Goal: Task Accomplishment & Management: Complete application form

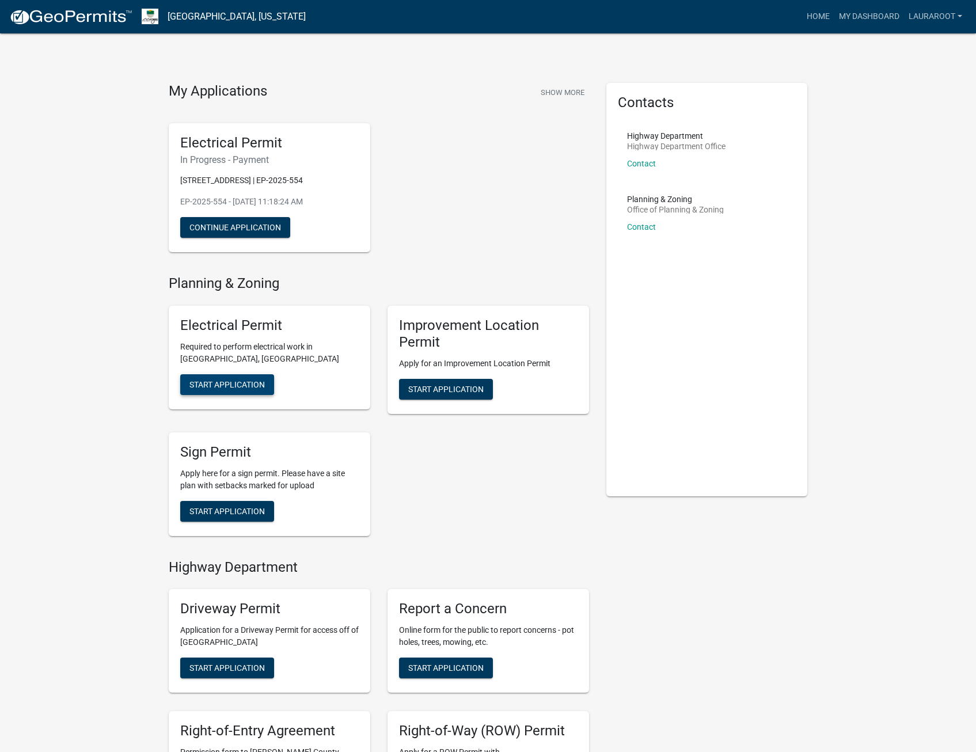
click at [208, 384] on span "Start Application" at bounding box center [226, 384] width 75 height 9
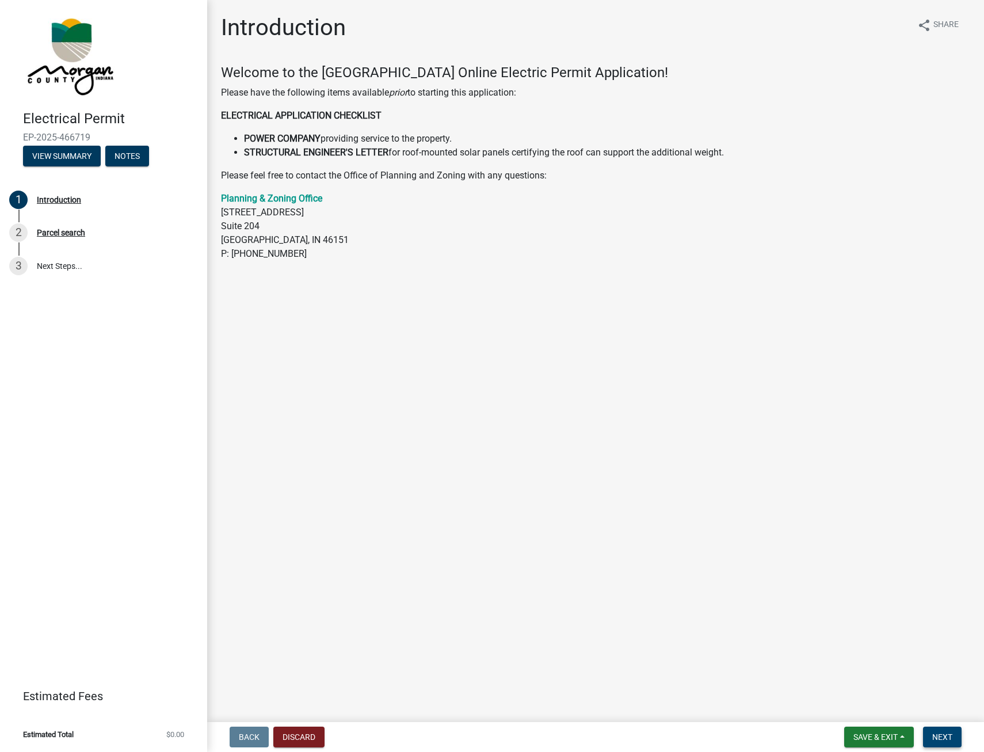
click at [954, 736] on button "Next" at bounding box center [942, 736] width 39 height 21
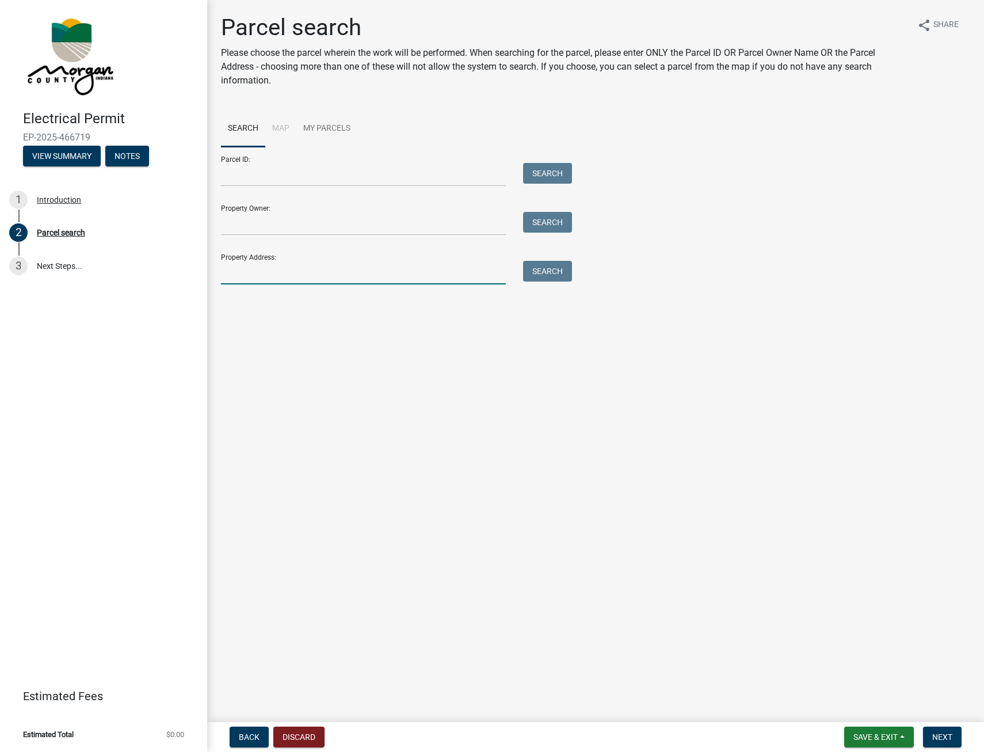
click at [282, 261] on input "Property Address:" at bounding box center [363, 273] width 285 height 24
type input "4926 e [PERSON_NAME]"
click at [552, 271] on button "Search" at bounding box center [547, 271] width 49 height 21
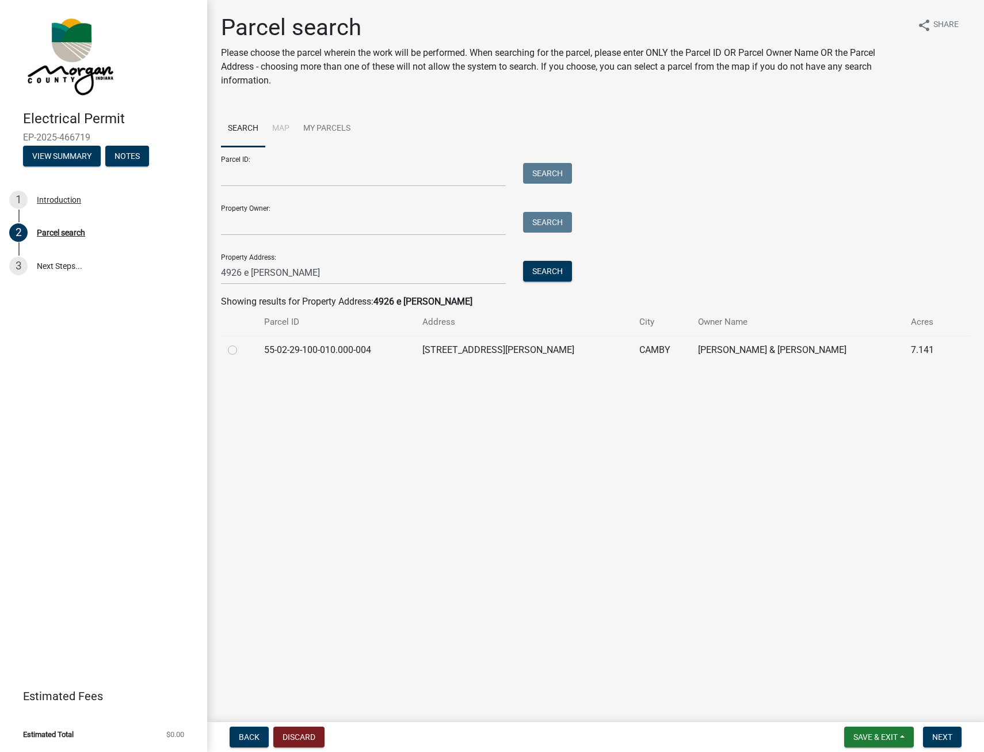
click at [490, 348] on td "[STREET_ADDRESS][PERSON_NAME]" at bounding box center [524, 350] width 217 height 28
click at [242, 343] on label at bounding box center [242, 343] width 0 height 0
click at [242, 350] on input "radio" at bounding box center [245, 346] width 7 height 7
radio input "true"
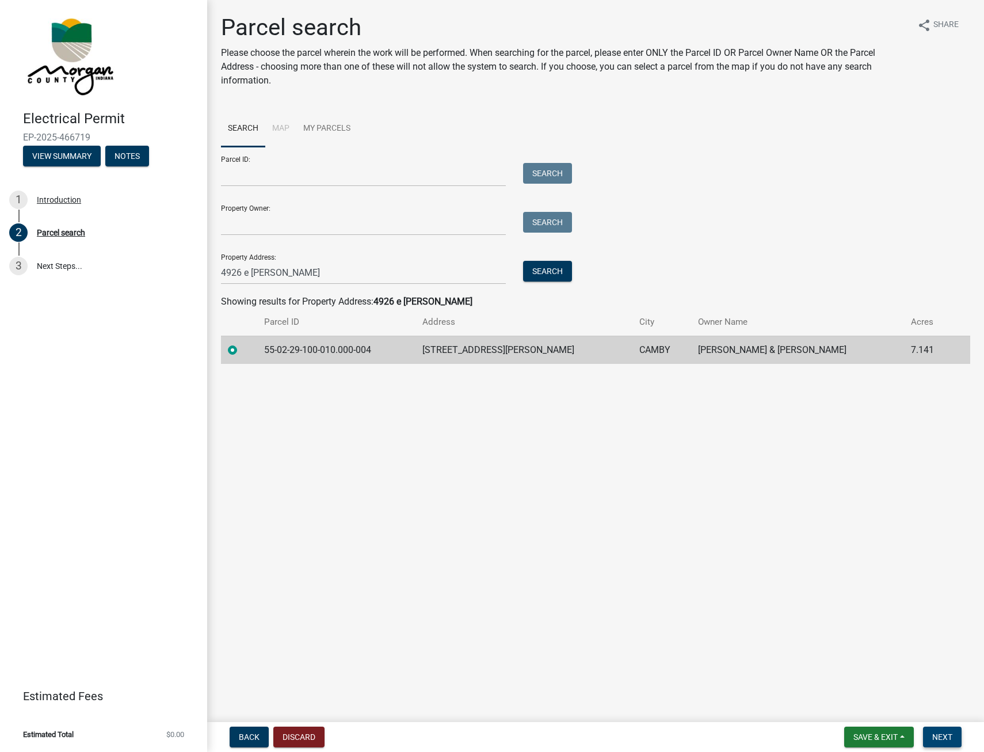
click at [953, 734] on button "Next" at bounding box center [942, 736] width 39 height 21
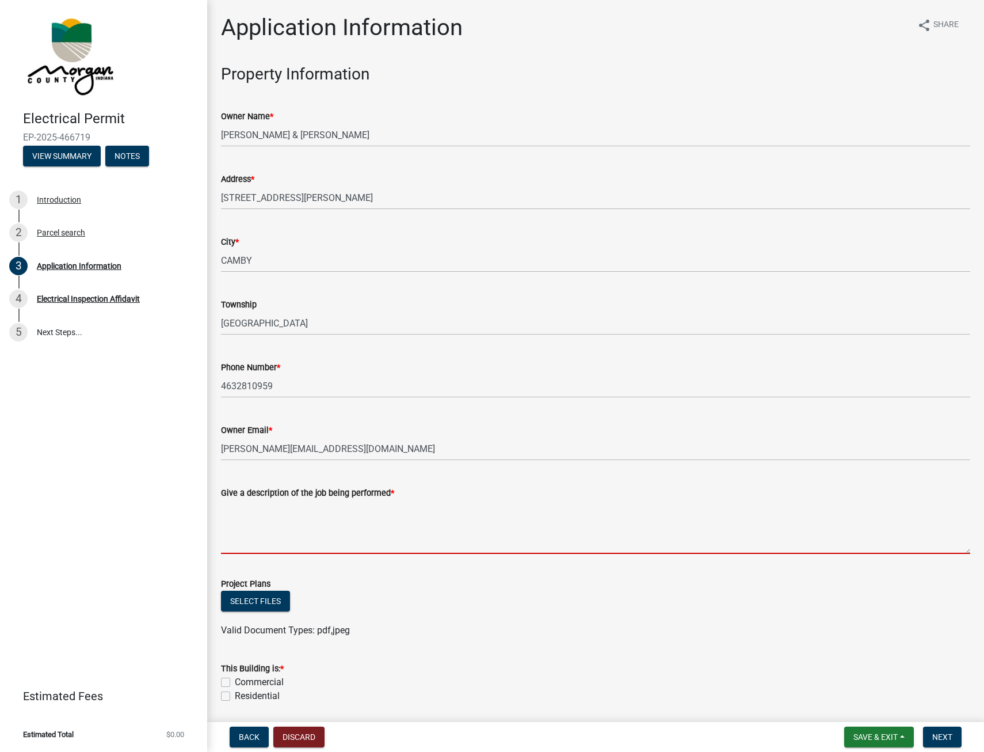
click at [249, 546] on textarea "Give a description of the job being performed *" at bounding box center [595, 527] width 749 height 54
click at [262, 509] on textarea "Give a description of the job being performed *" at bounding box center [595, 527] width 749 height 54
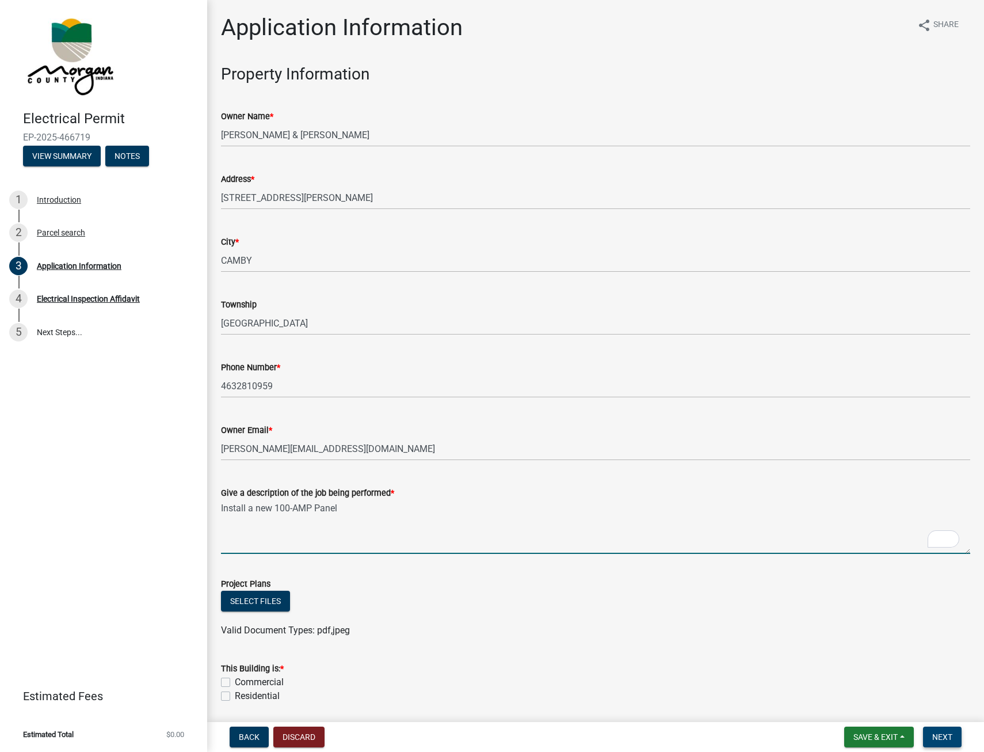
type textarea "Install a new 100-AMP Panel"
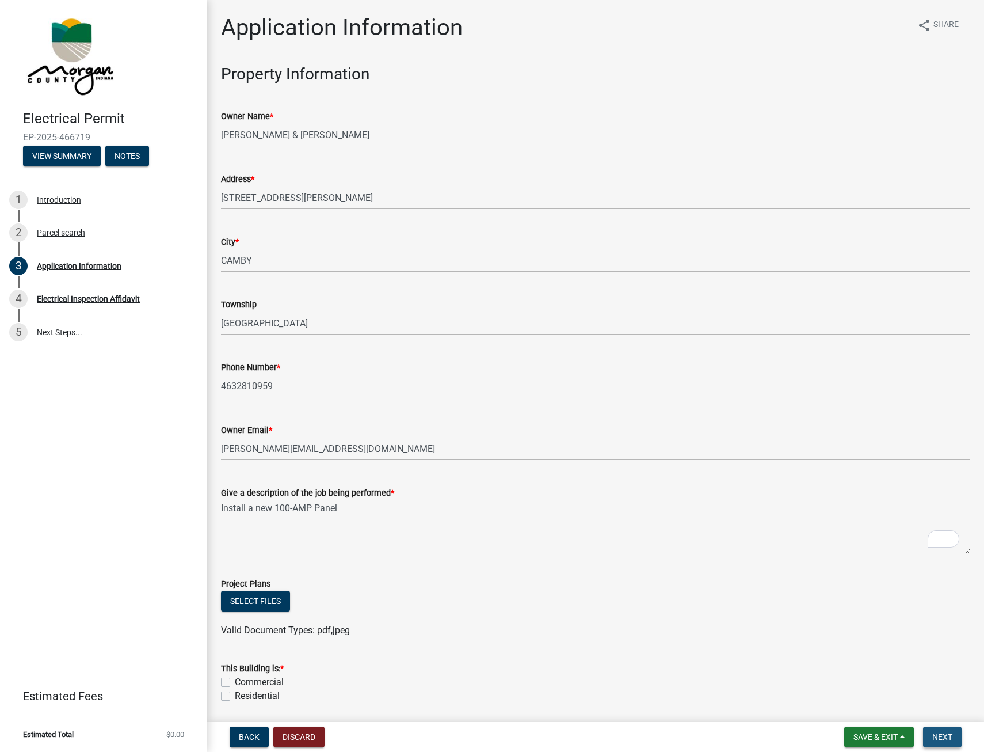
click at [942, 733] on span "Next" at bounding box center [942, 736] width 20 height 9
click at [257, 606] on button "Select files" at bounding box center [255, 601] width 69 height 21
click at [235, 695] on label "Residential" at bounding box center [257, 696] width 45 height 14
click at [235, 695] on input "Residential" at bounding box center [238, 692] width 7 height 7
checkbox input "true"
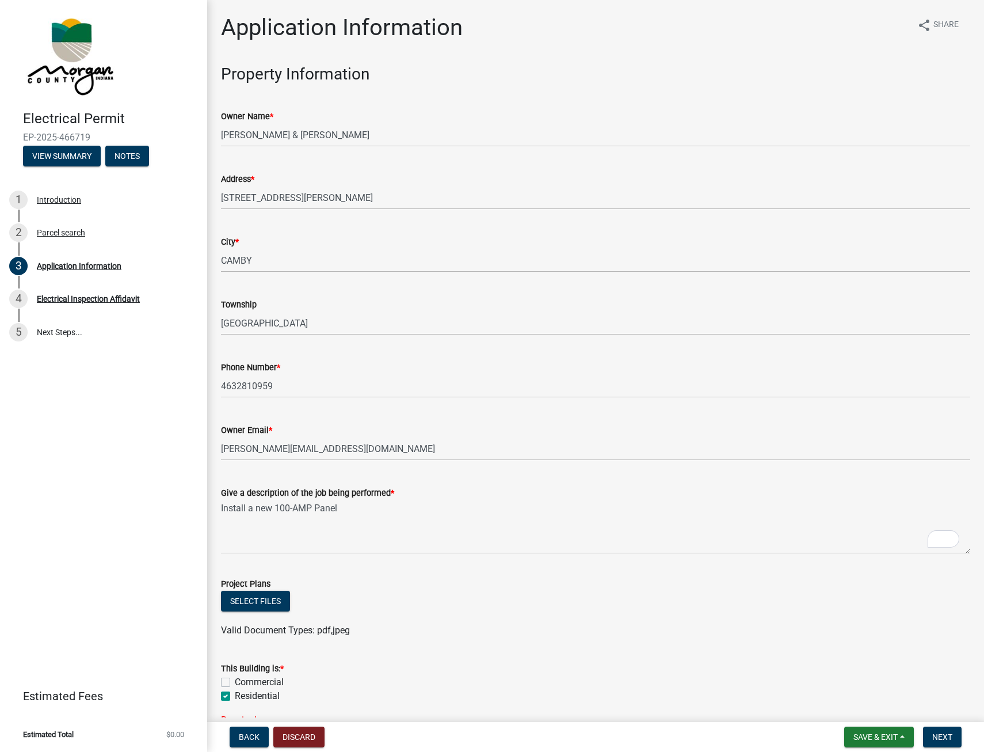
checkbox input "false"
checkbox input "true"
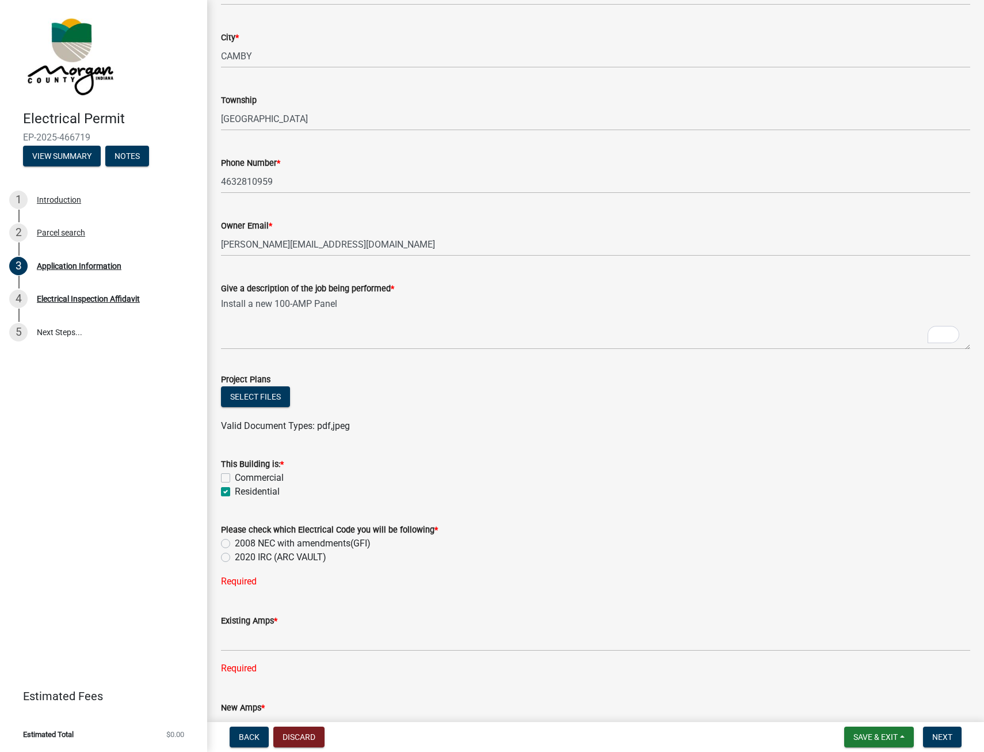
scroll to position [230, 0]
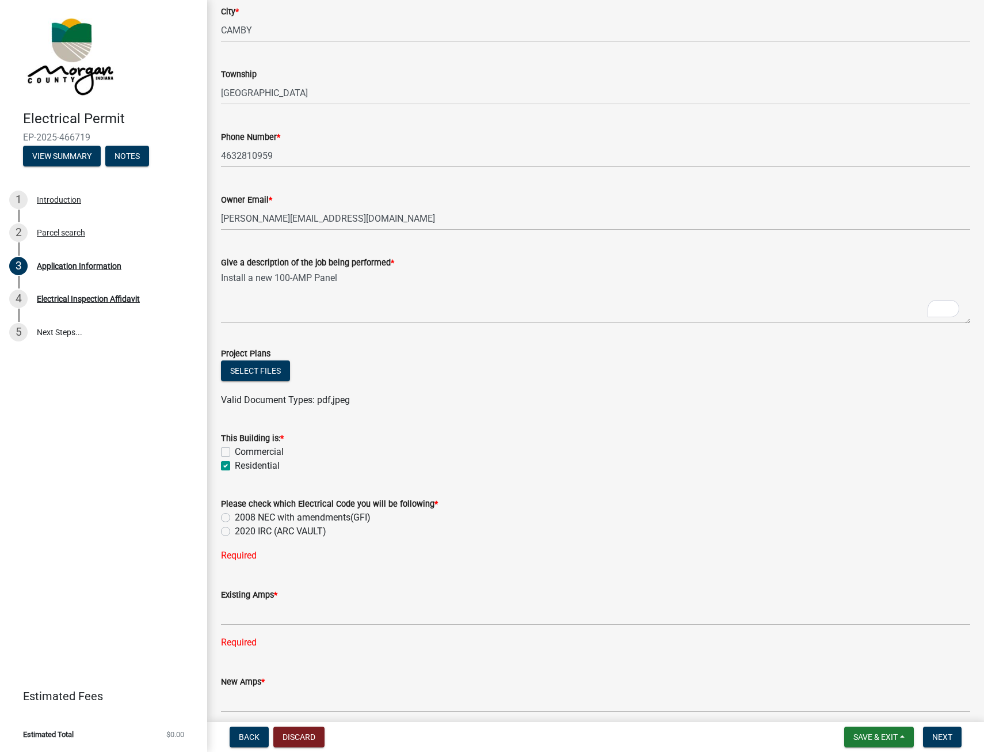
click at [235, 517] on label "2008 NEC with amendments(GFI)" at bounding box center [303, 518] width 136 height 14
click at [235, 517] on input "2008 NEC with amendments(GFI)" at bounding box center [238, 514] width 7 height 7
radio input "true"
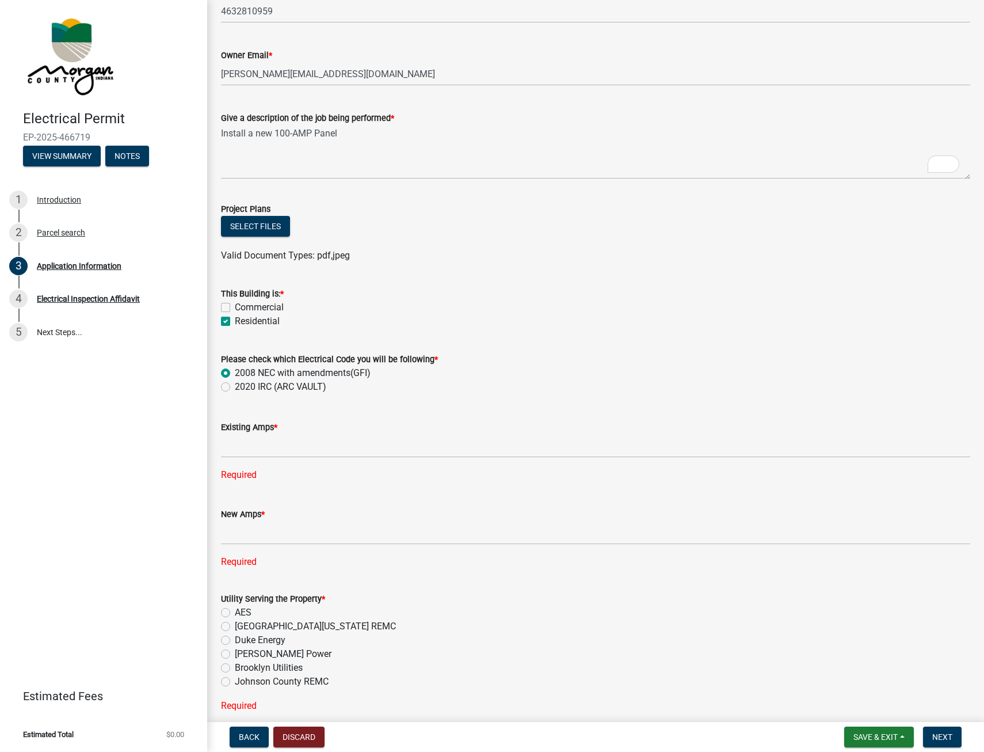
scroll to position [403, 0]
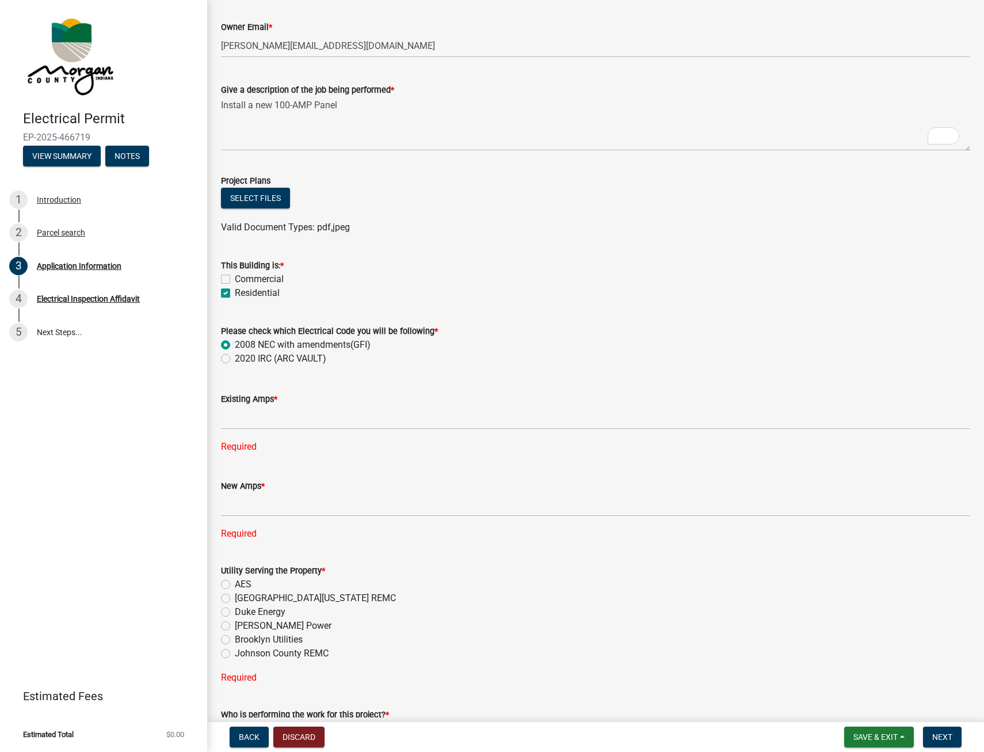
click at [260, 460] on wm-data-entity-input "Existing Amps * Required" at bounding box center [595, 419] width 749 height 87
click at [258, 486] on label "New Amps *" at bounding box center [243, 486] width 44 height 8
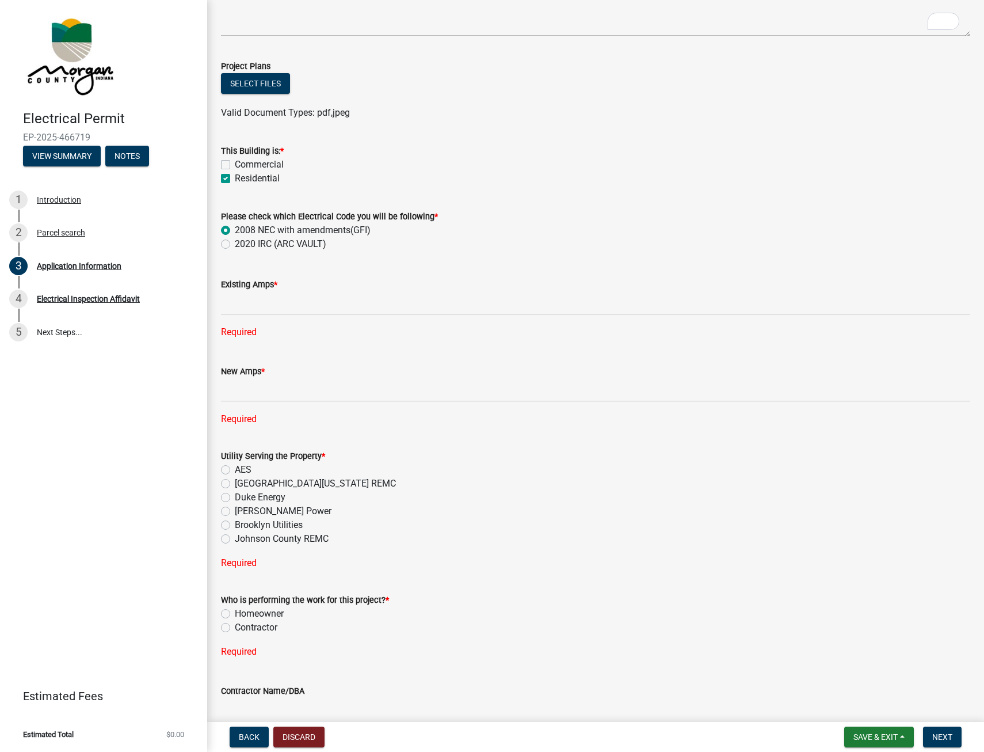
scroll to position [518, 0]
click at [235, 239] on label "2020 IRC (ARC VAULT)" at bounding box center [281, 244] width 92 height 14
click at [235, 239] on input "2020 IRC (ARC VAULT)" at bounding box center [238, 240] width 7 height 7
radio input "true"
click at [235, 229] on label "2008 NEC with amendments(GFI)" at bounding box center [303, 230] width 136 height 14
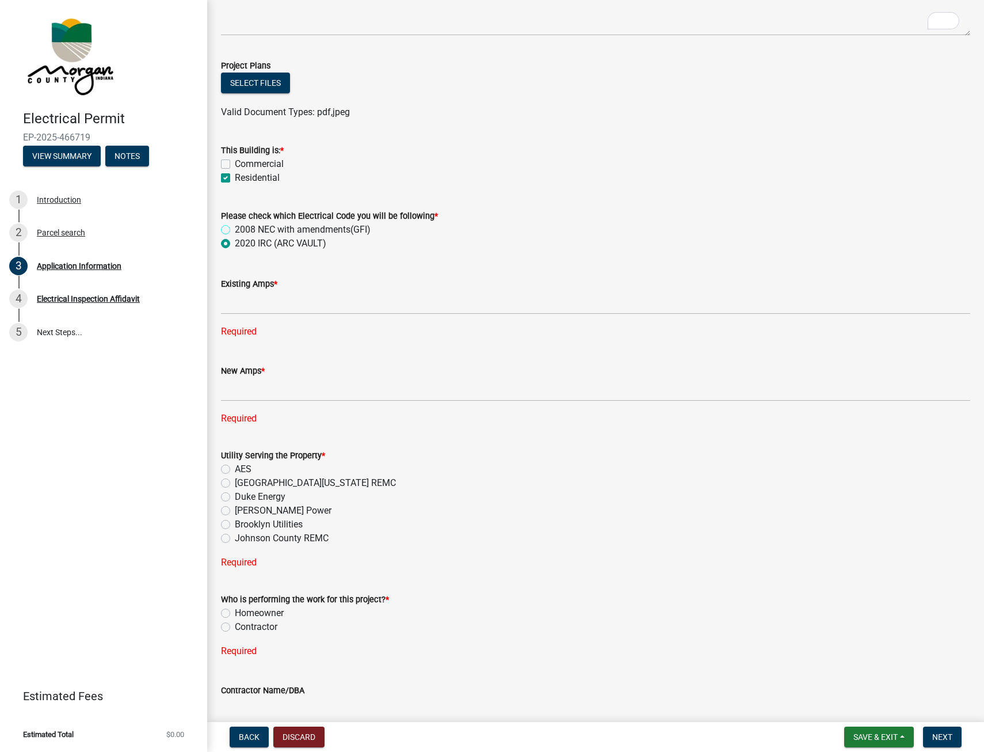
click at [235, 229] on input "2008 NEC with amendments(GFI)" at bounding box center [238, 226] width 7 height 7
radio input "true"
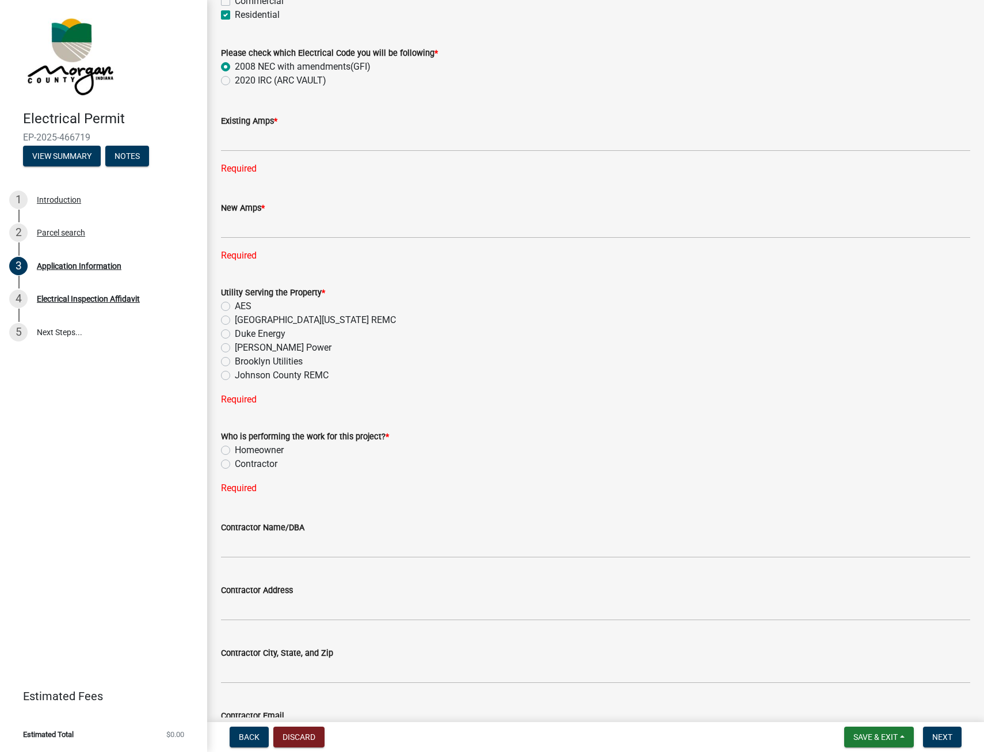
scroll to position [691, 0]
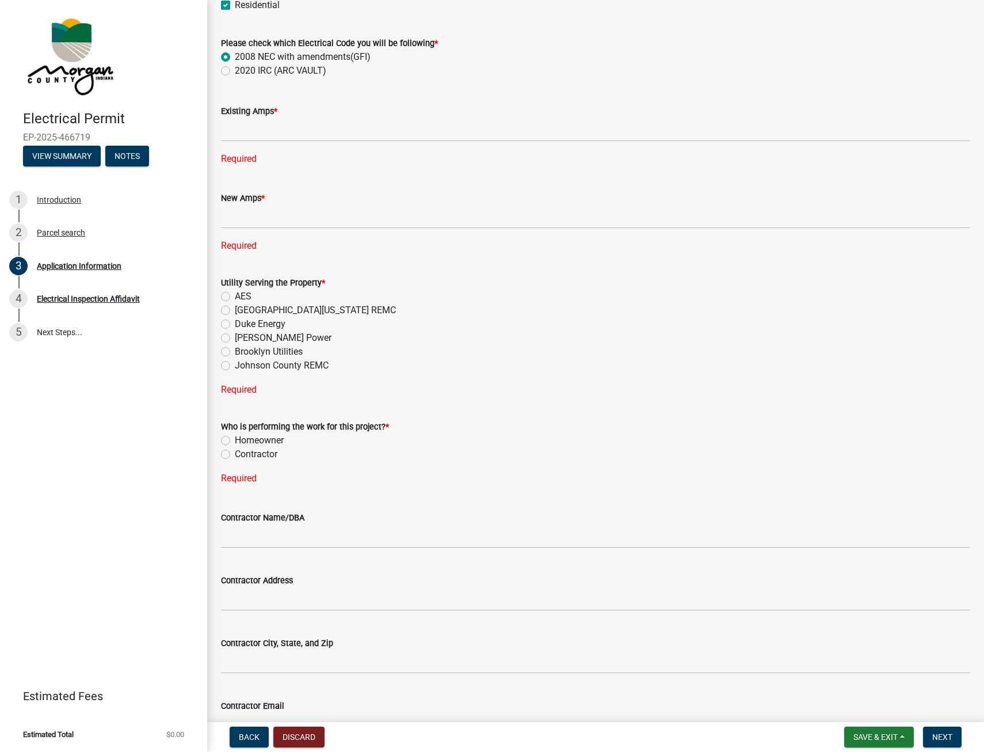
click at [235, 451] on label "Contractor" at bounding box center [256, 454] width 43 height 14
click at [235, 451] on input "Contractor" at bounding box center [238, 450] width 7 height 7
radio input "true"
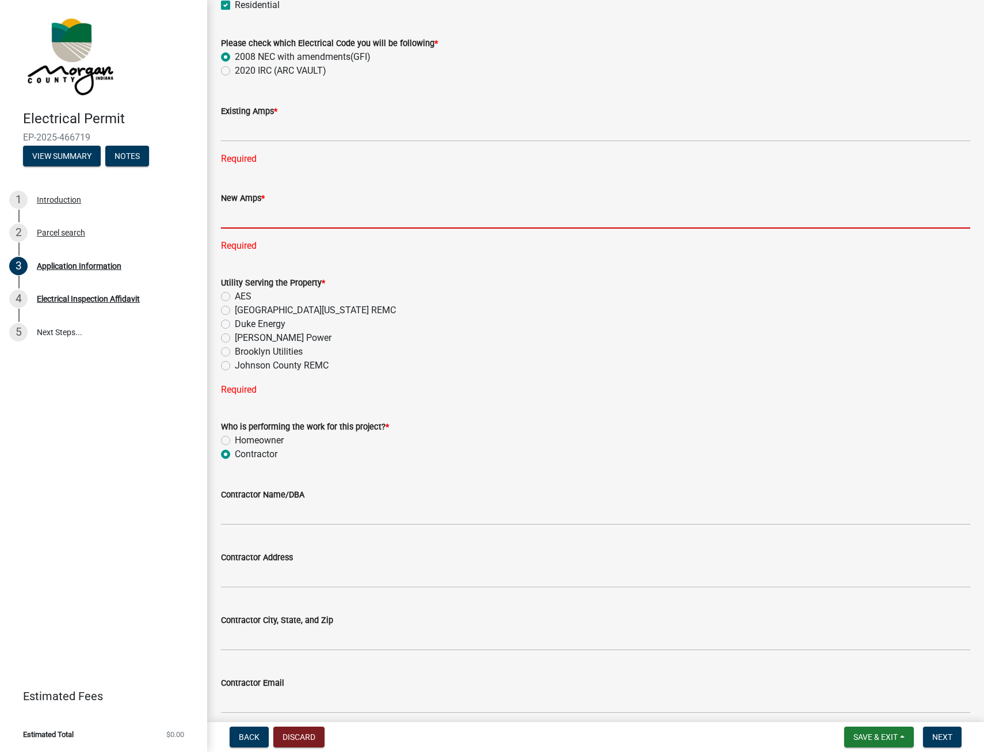
click at [241, 209] on input "text" at bounding box center [595, 217] width 749 height 24
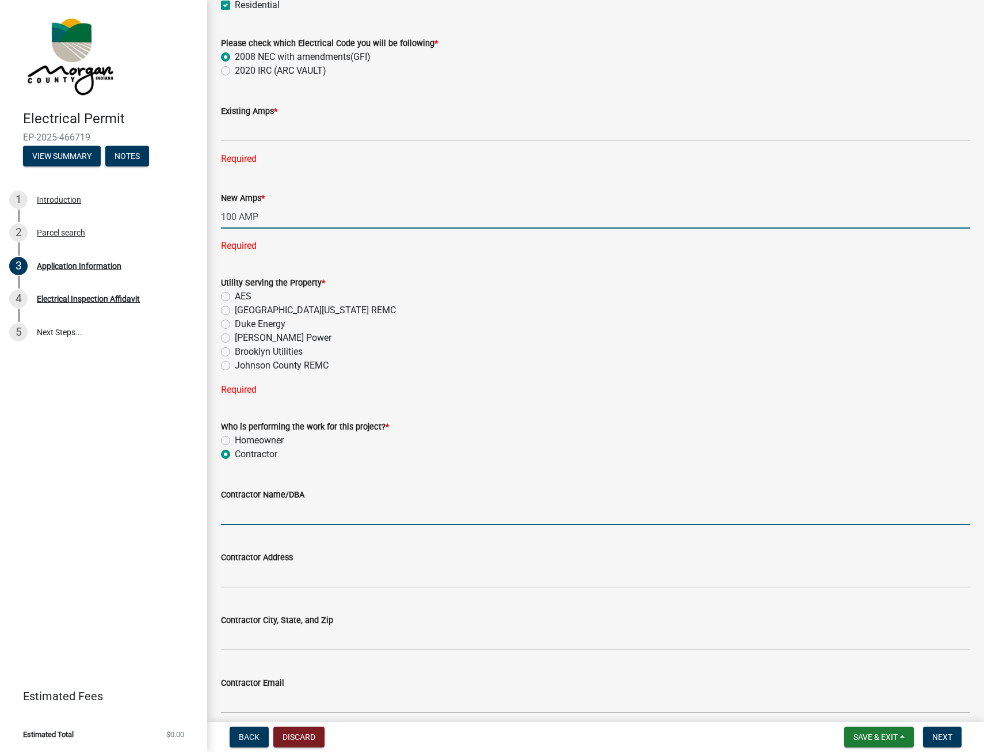
type input "100"
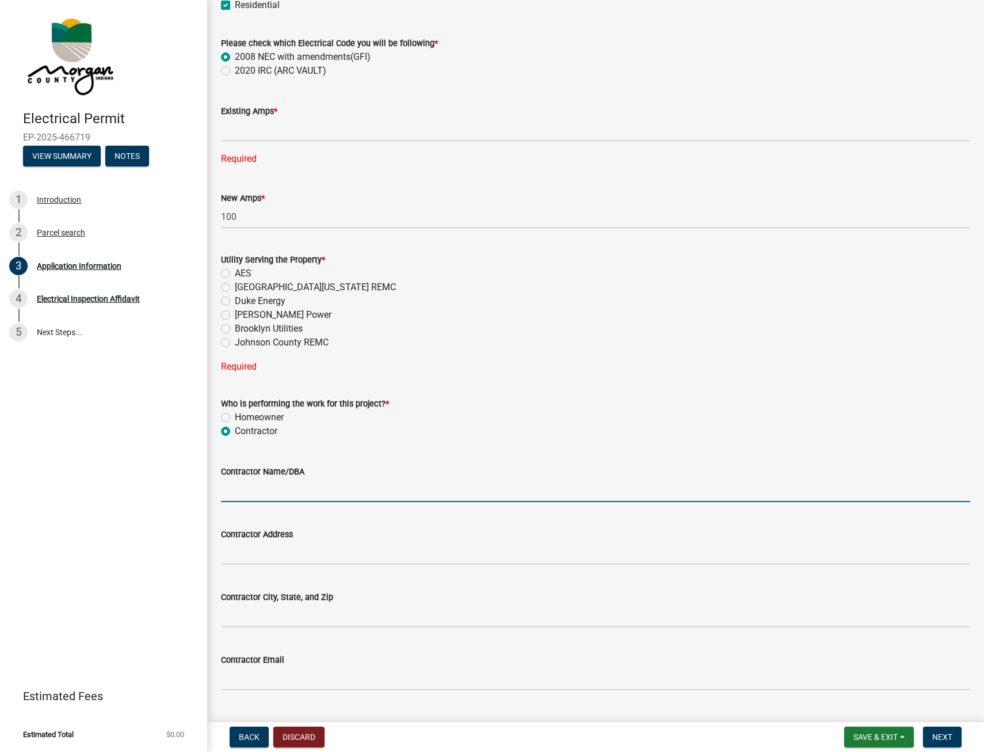
click at [266, 509] on wm-data-entity-input "Contractor Name/DBA" at bounding box center [595, 479] width 749 height 63
click at [238, 489] on input "Contractor Name/DBA" at bounding box center [595, 490] width 749 height 24
type input "[PERSON_NAME] Services"
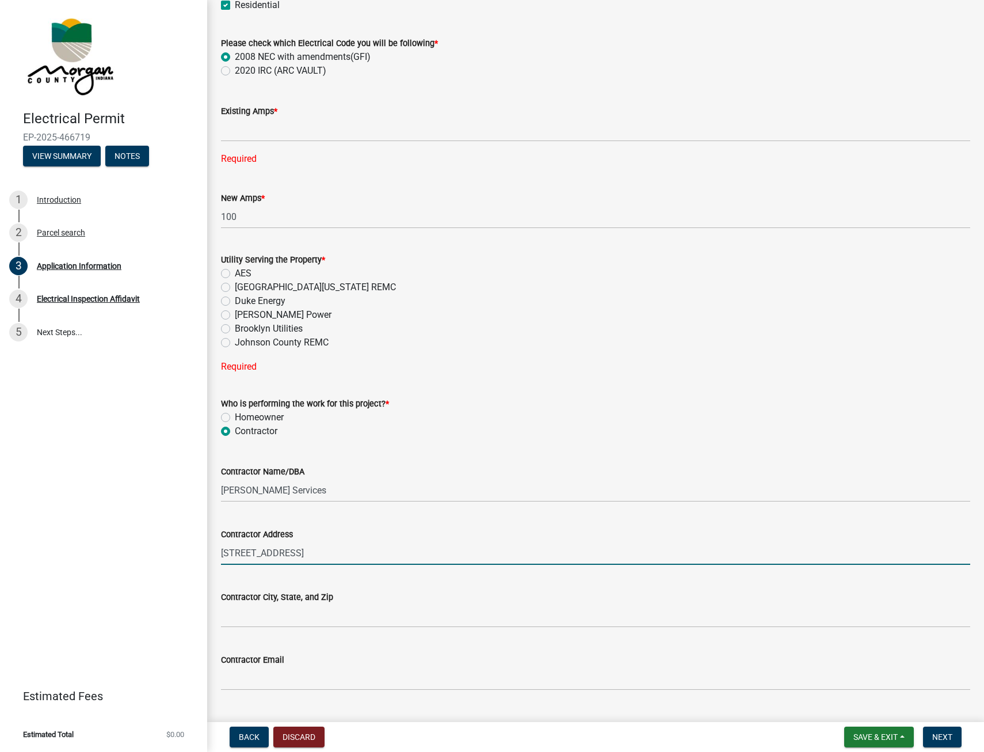
drag, startPoint x: 284, startPoint y: 550, endPoint x: 378, endPoint y: 551, distance: 94.4
click at [378, 551] on input "[STREET_ADDRESS]" at bounding box center [595, 553] width 749 height 24
type input "[STREET_ADDRESS]"
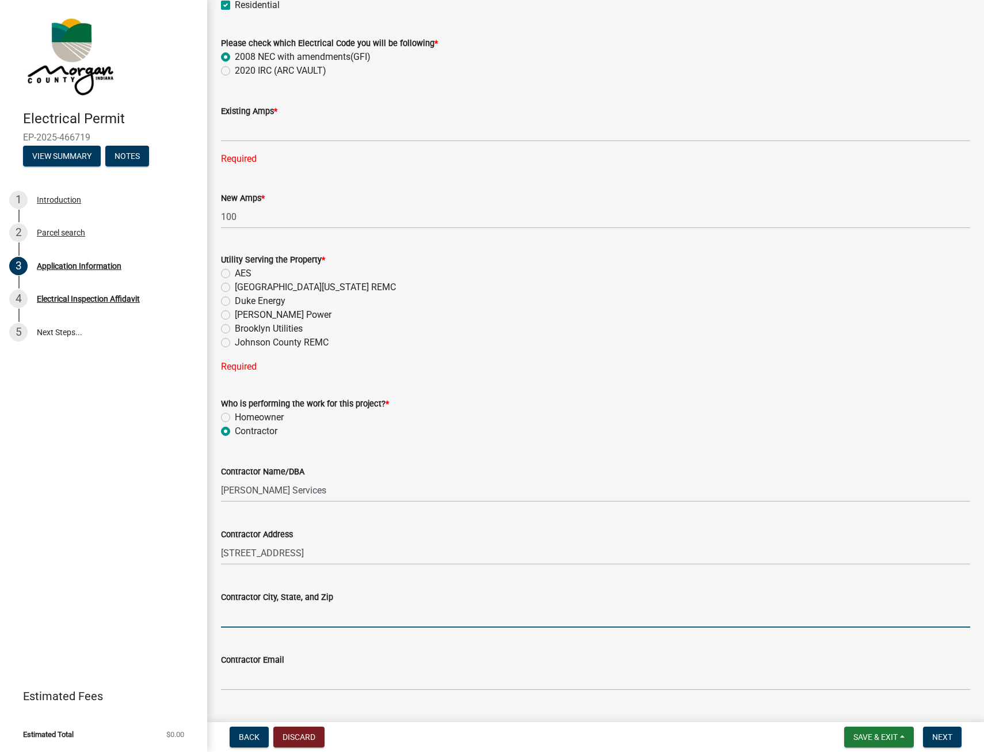
click at [237, 613] on input "Contractor City, State, and Zip" at bounding box center [595, 616] width 749 height 24
click at [361, 646] on div "Contractor Email" at bounding box center [595, 664] width 749 height 54
click at [285, 620] on input "Contractor City, State, and Zip" at bounding box center [595, 616] width 749 height 24
click at [255, 621] on input "Contractor City, State, and Zip" at bounding box center [595, 616] width 749 height 24
type input "p"
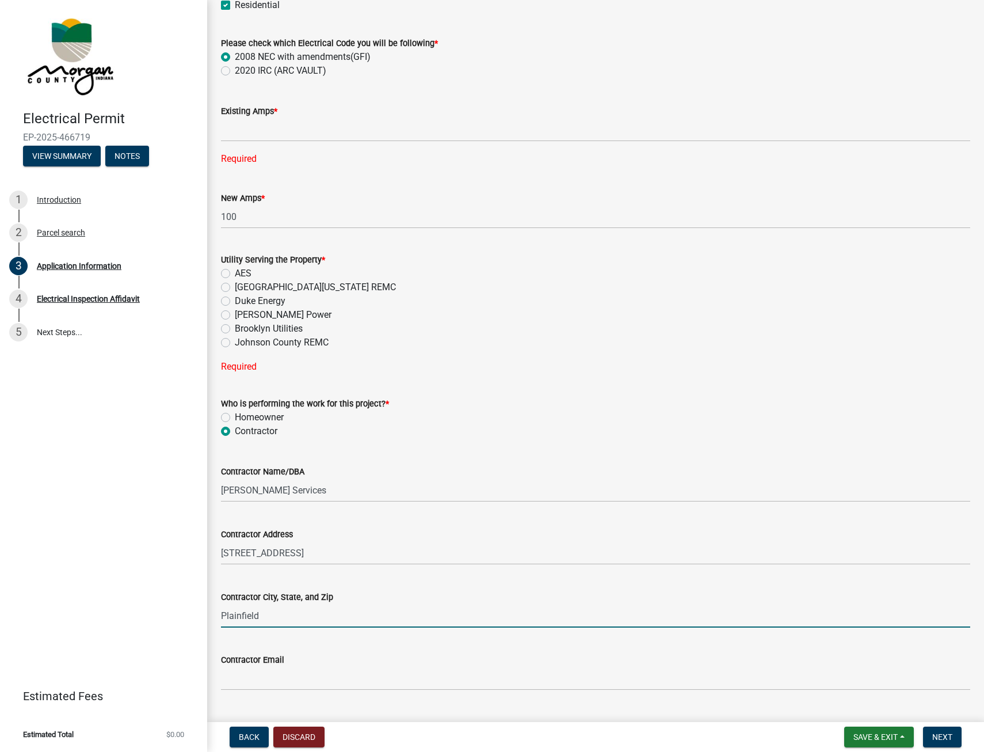
click at [308, 610] on input "Plainfield" at bounding box center [595, 616] width 749 height 24
type input "Plainfield, In 46168"
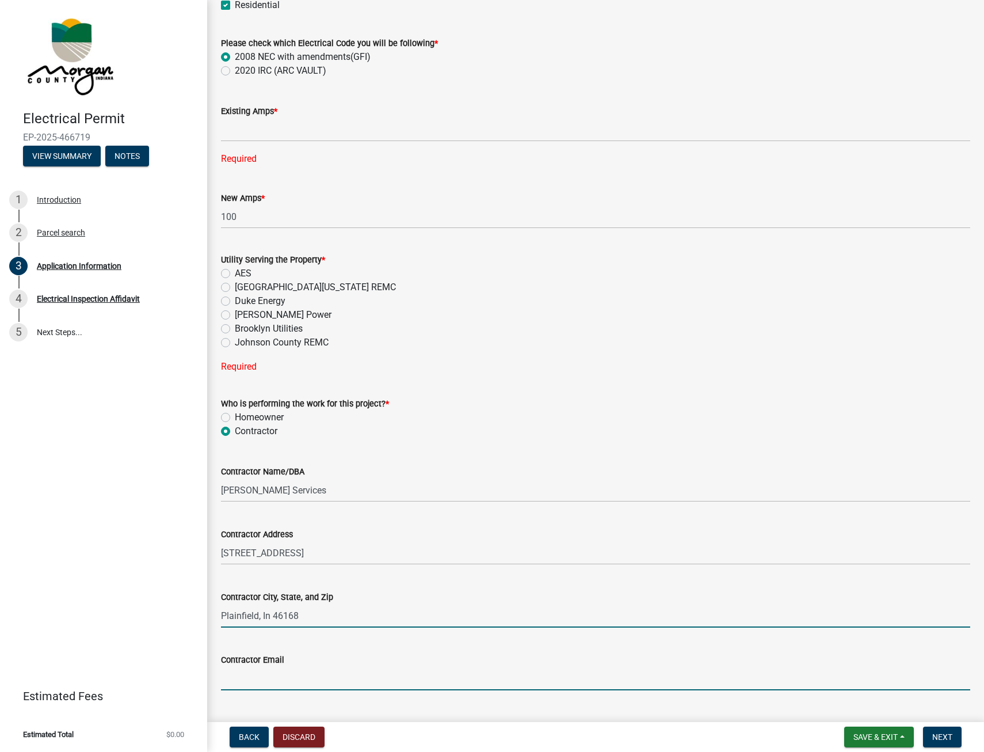
type input "[PERSON_NAME][EMAIL_ADDRESS][DOMAIN_NAME]"
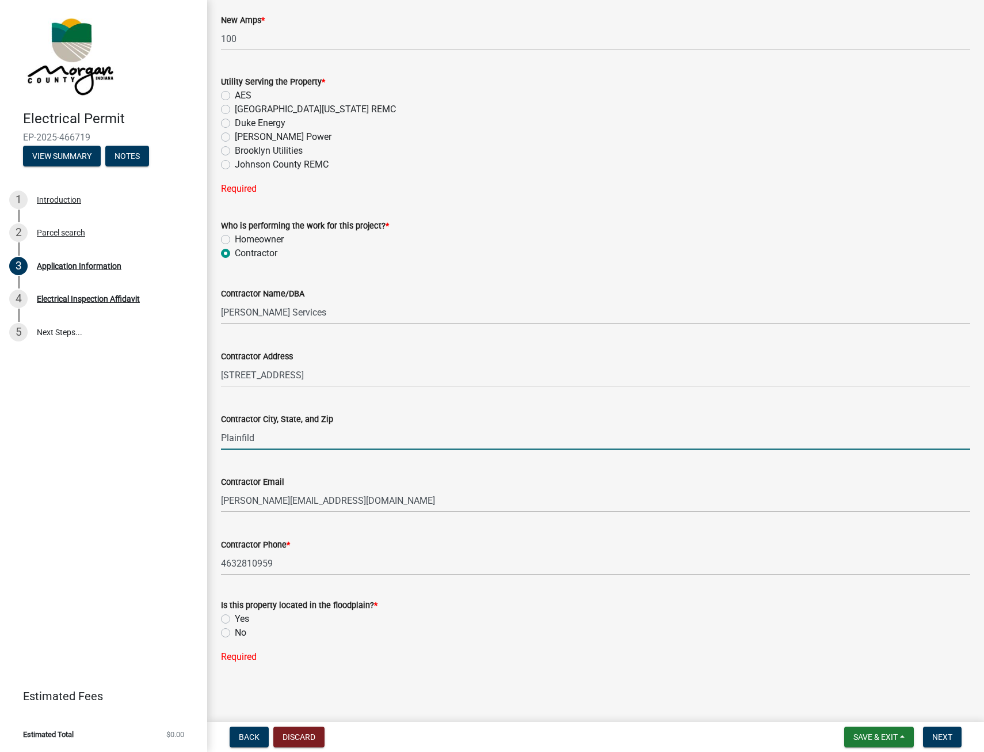
scroll to position [869, 0]
type input "Plainfield"
click at [235, 632] on label "No" at bounding box center [241, 632] width 12 height 14
click at [235, 632] on input "No" at bounding box center [238, 628] width 7 height 7
radio input "true"
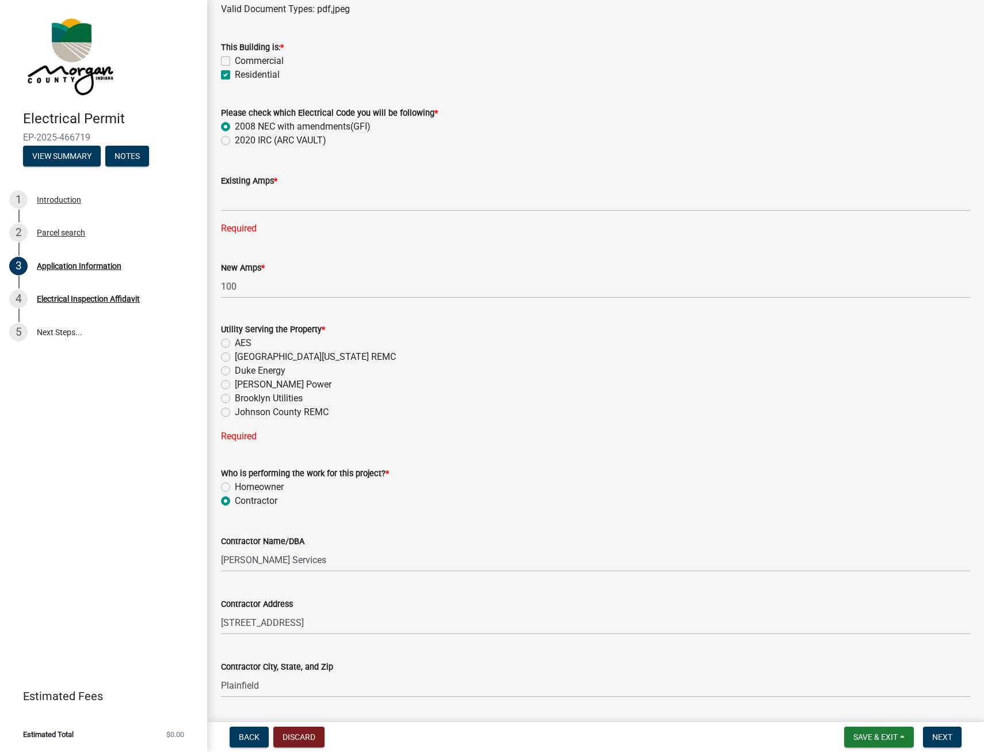
scroll to position [616, 0]
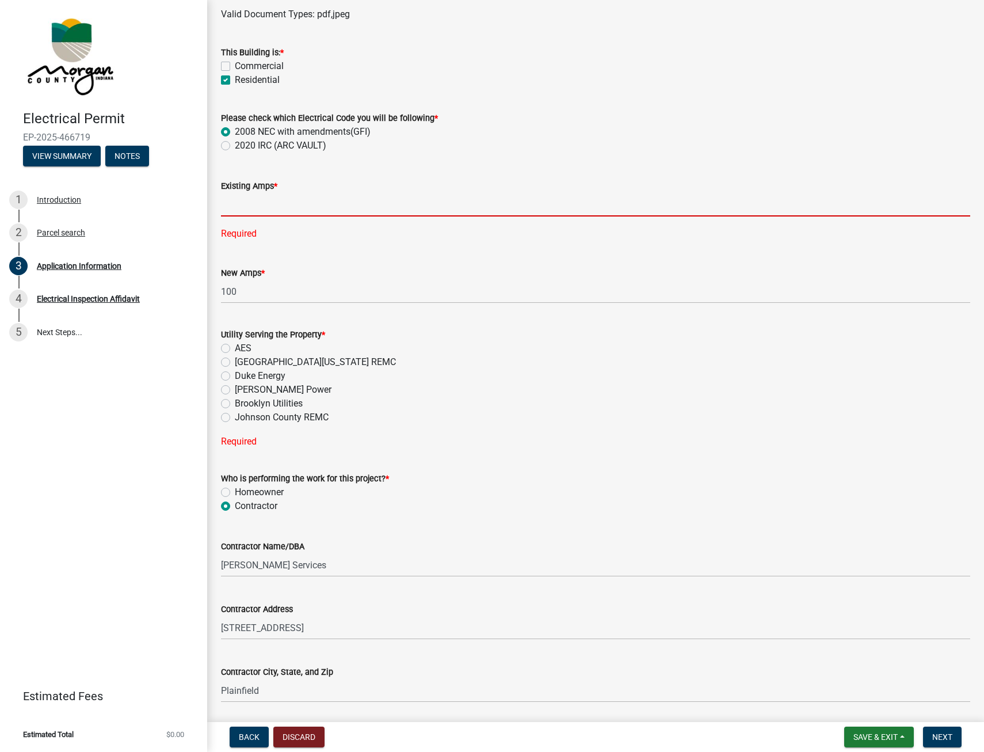
click at [238, 203] on input "text" at bounding box center [595, 205] width 749 height 24
type input "100"
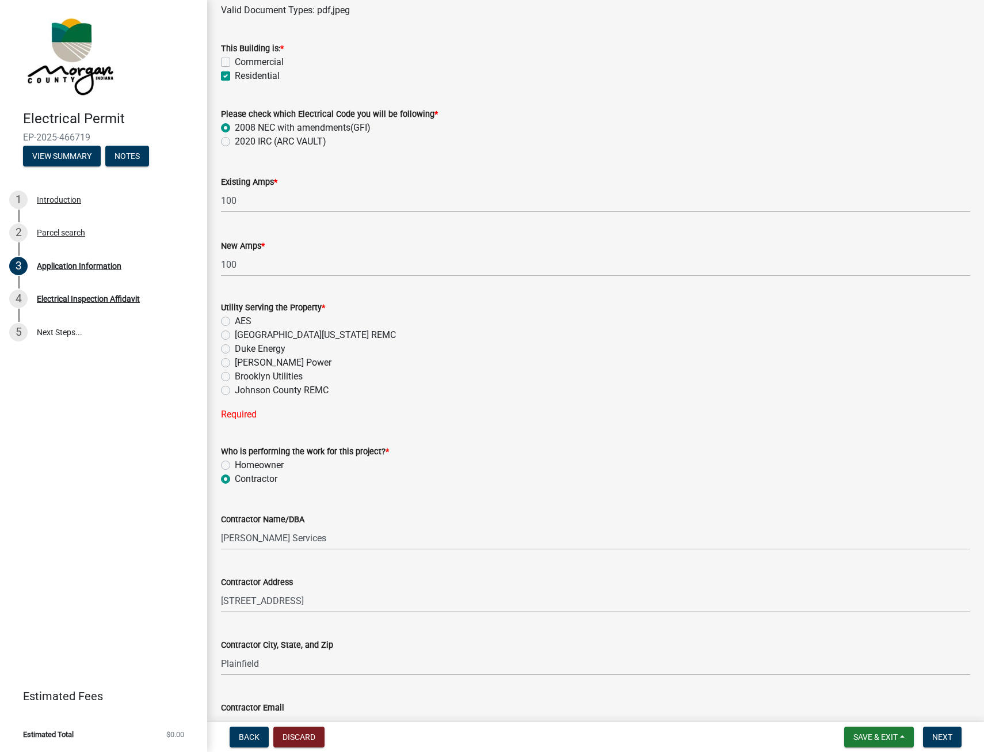
scroll to position [650, 0]
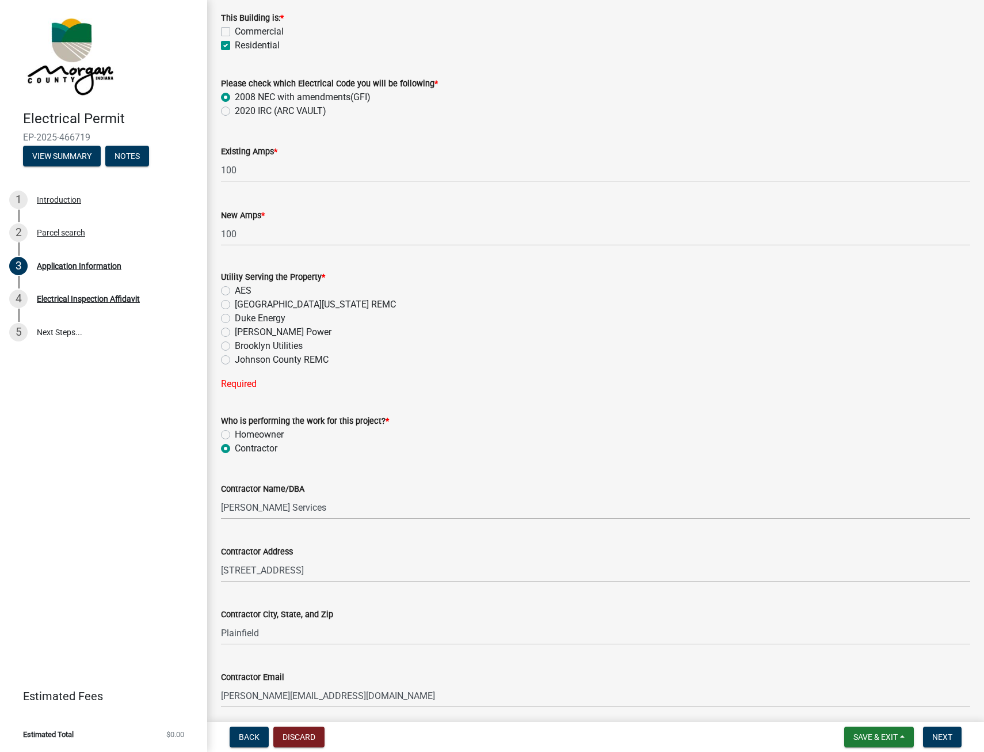
click at [235, 290] on label "AES" at bounding box center [243, 291] width 17 height 14
click at [235, 290] on input "AES" at bounding box center [238, 287] width 7 height 7
radio input "true"
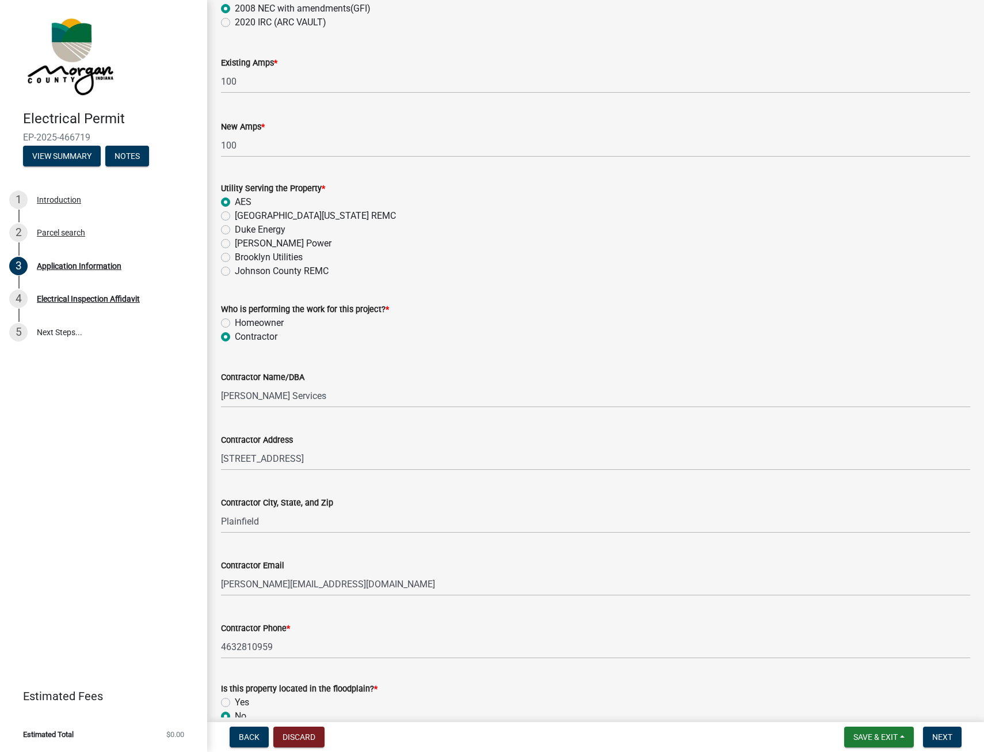
scroll to position [800, 0]
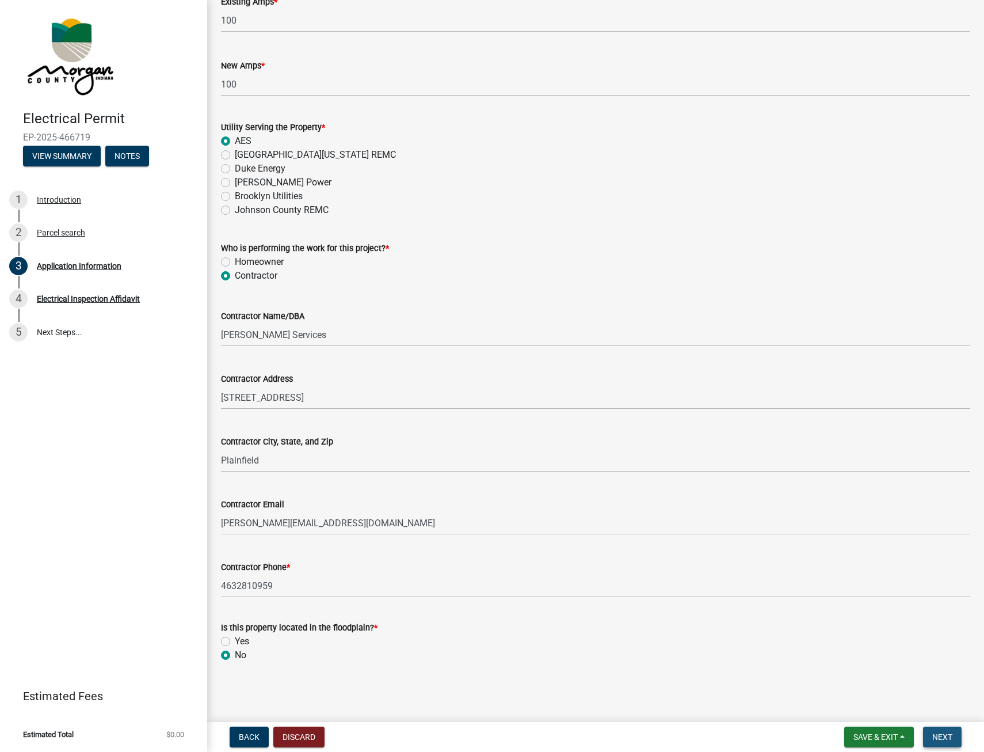
click at [934, 727] on button "Next" at bounding box center [942, 736] width 39 height 21
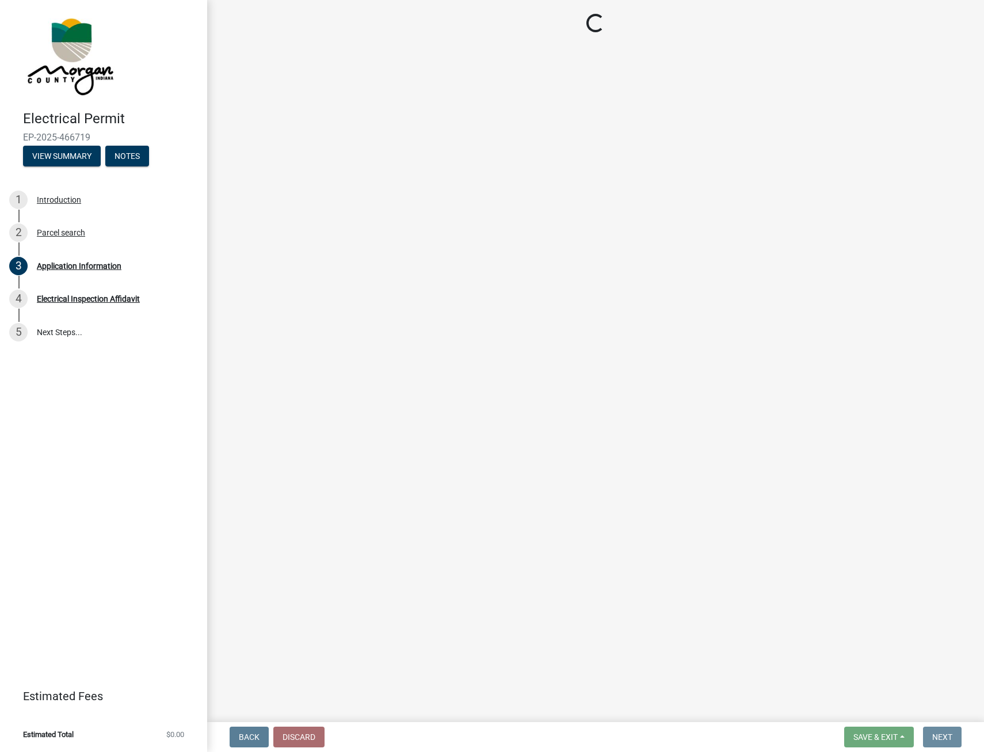
scroll to position [0, 0]
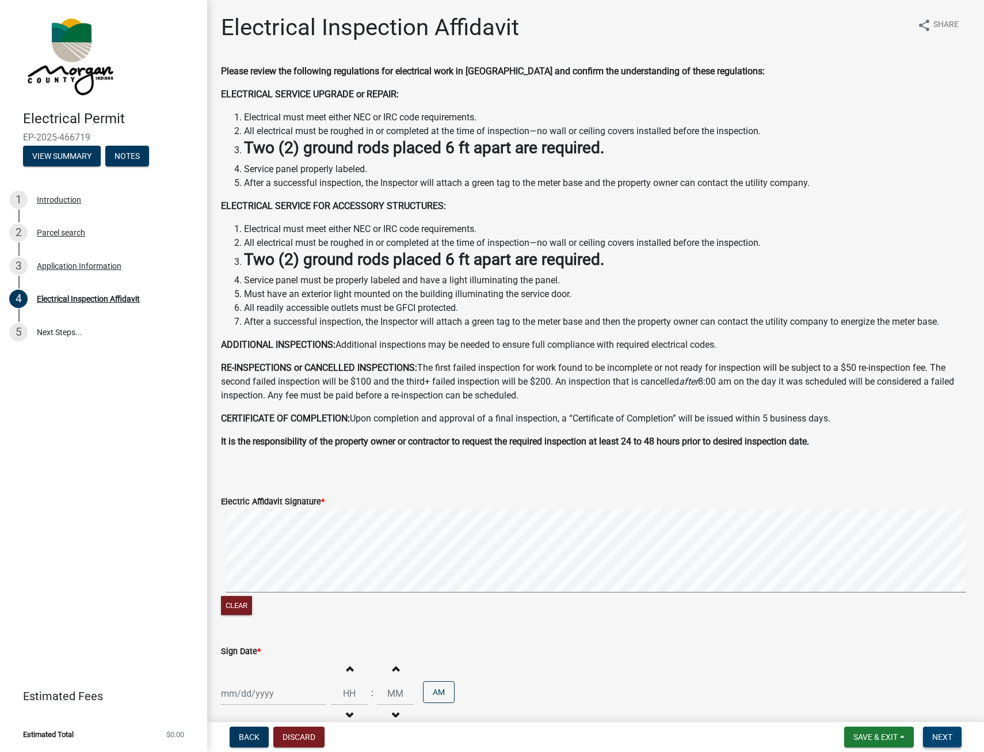
click at [929, 741] on button "Next" at bounding box center [942, 736] width 39 height 21
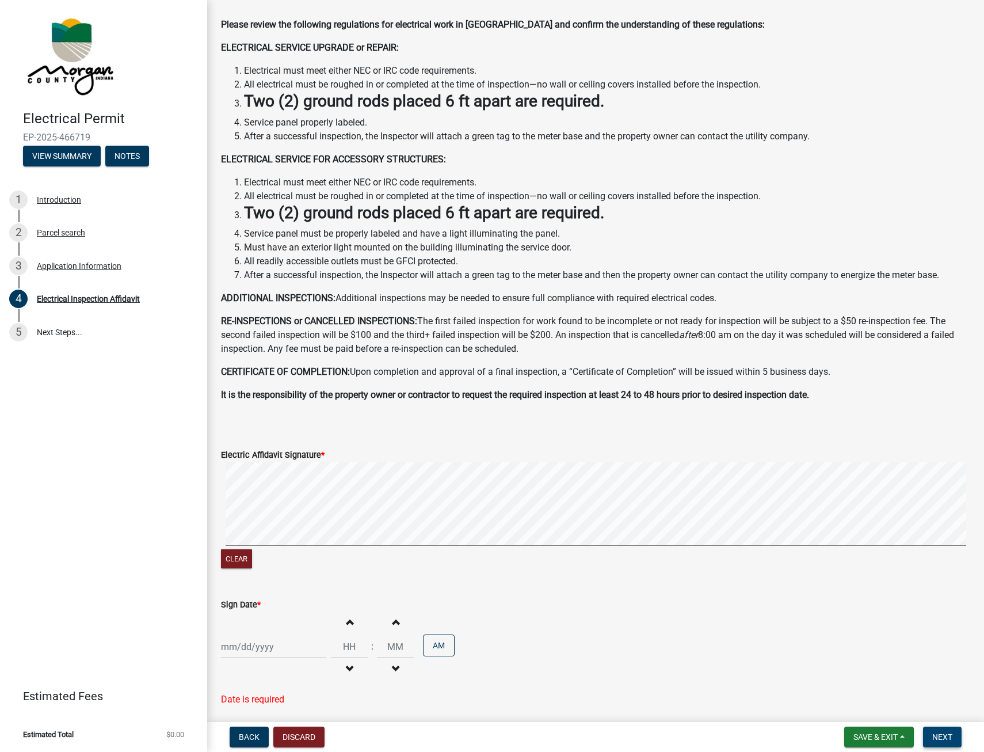
scroll to position [154, 0]
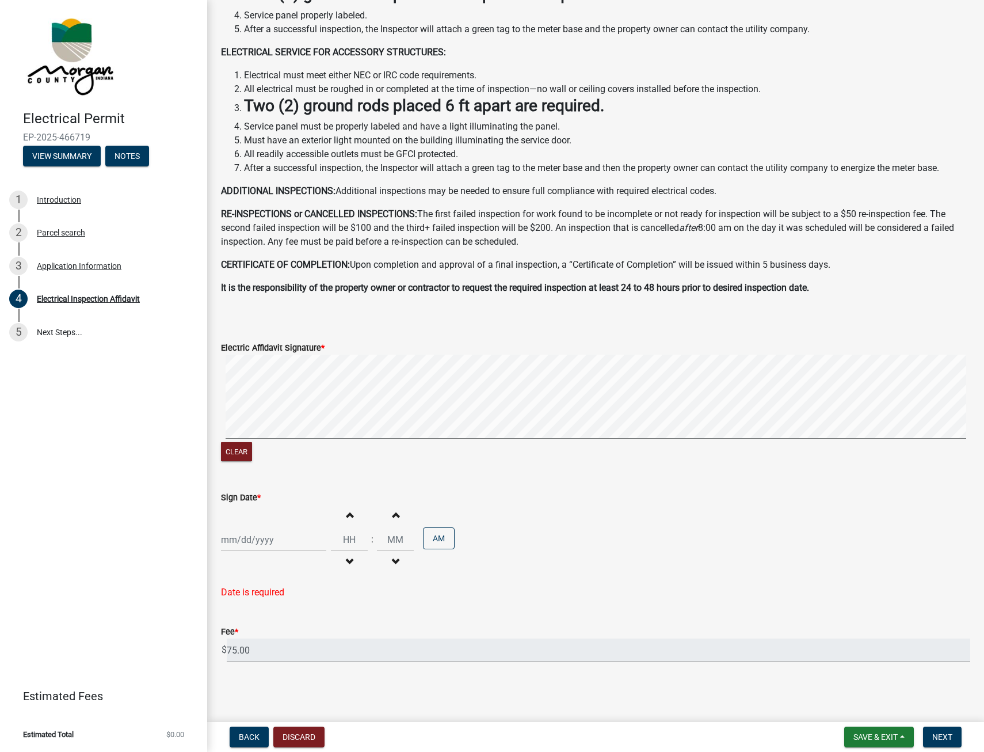
click at [243, 545] on div at bounding box center [273, 540] width 105 height 24
select select "8"
select select "2025"
click at [268, 656] on div "20" at bounding box center [269, 656] width 18 height 18
type input "[DATE]"
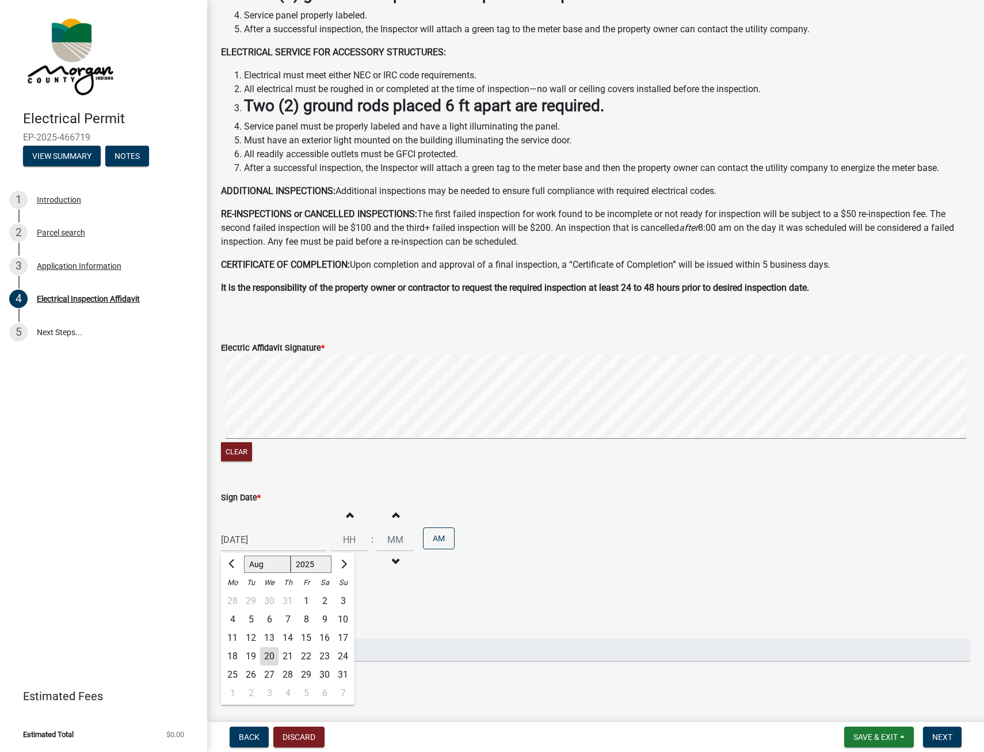
scroll to position [131, 0]
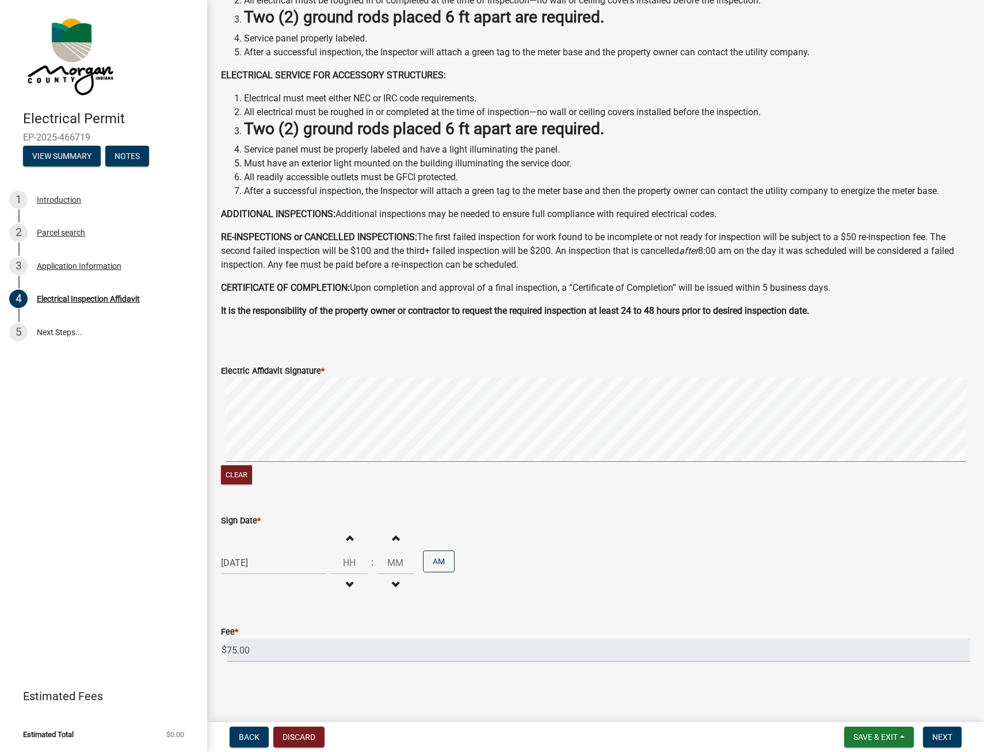
click at [347, 542] on span "button" at bounding box center [350, 536] width 6 height 9
type input "01"
type input "00"
click at [347, 584] on span "button" at bounding box center [350, 584] width 6 height 9
type input "12"
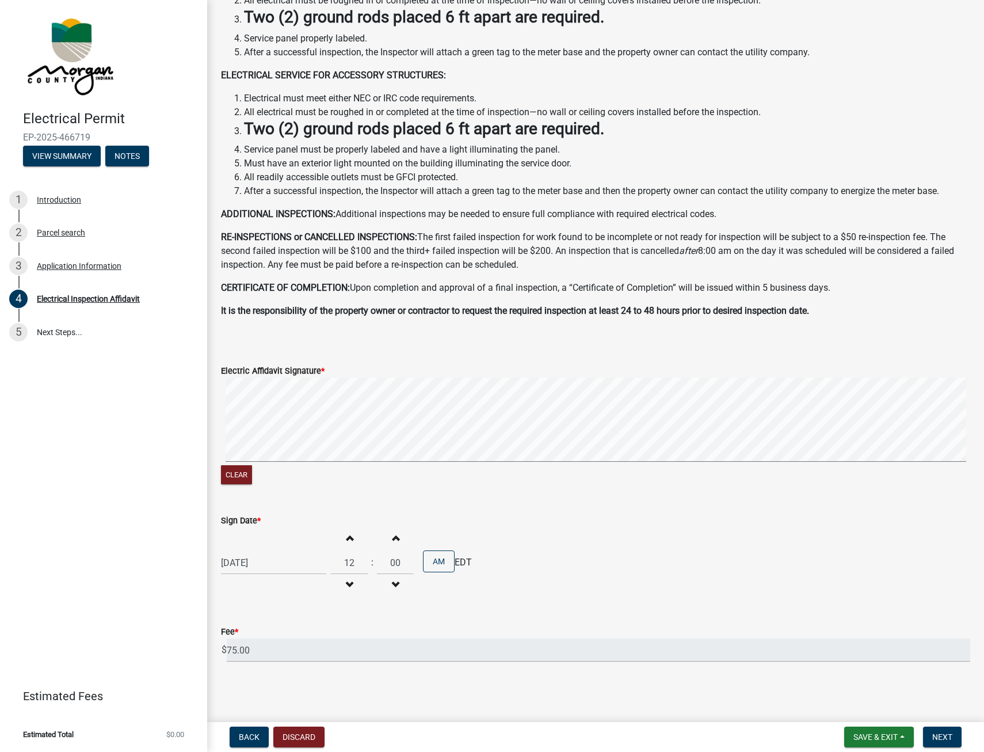
click at [394, 539] on span "button" at bounding box center [396, 536] width 6 height 9
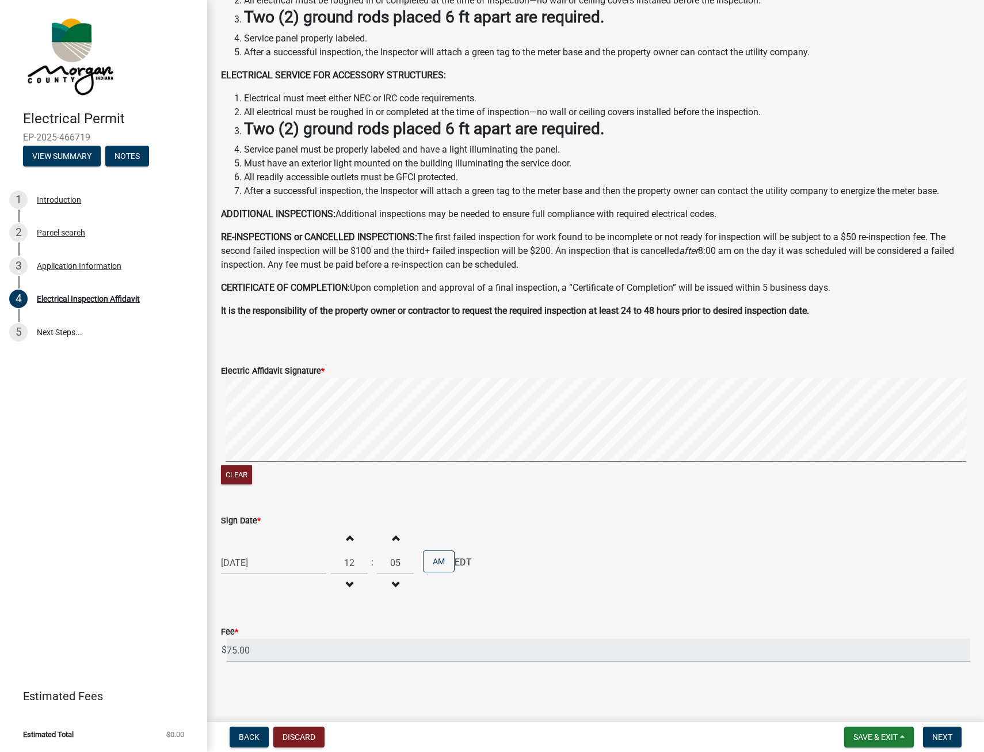
click at [394, 539] on span "button" at bounding box center [396, 536] width 6 height 9
click at [395, 539] on span "button" at bounding box center [396, 536] width 6 height 9
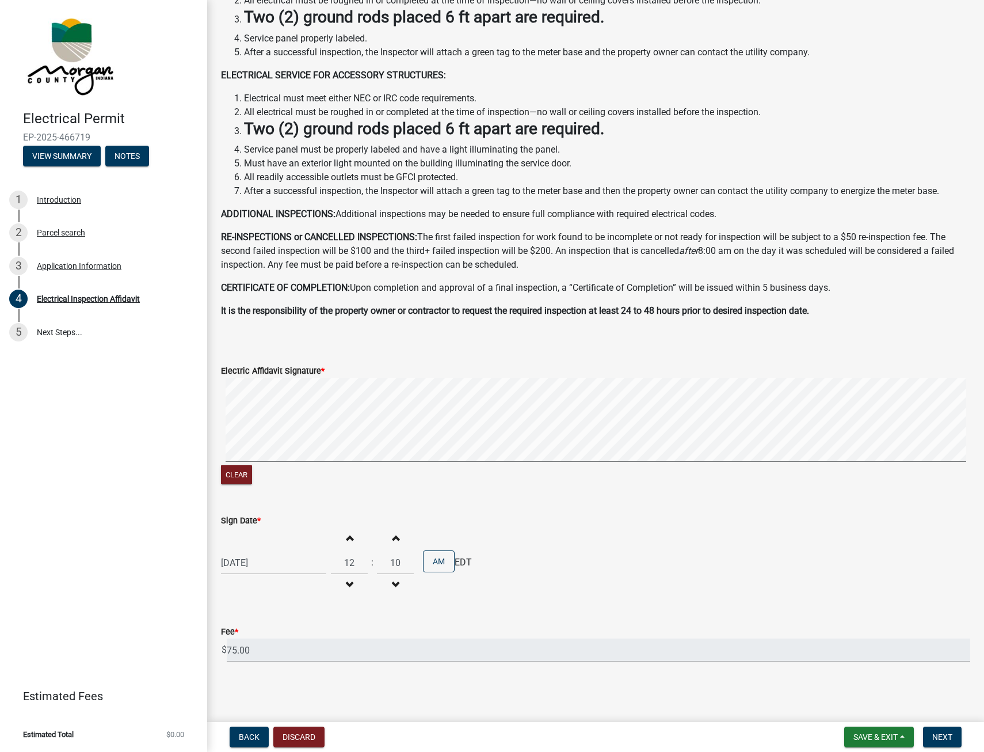
click at [396, 539] on button "Increment minutes" at bounding box center [395, 537] width 24 height 21
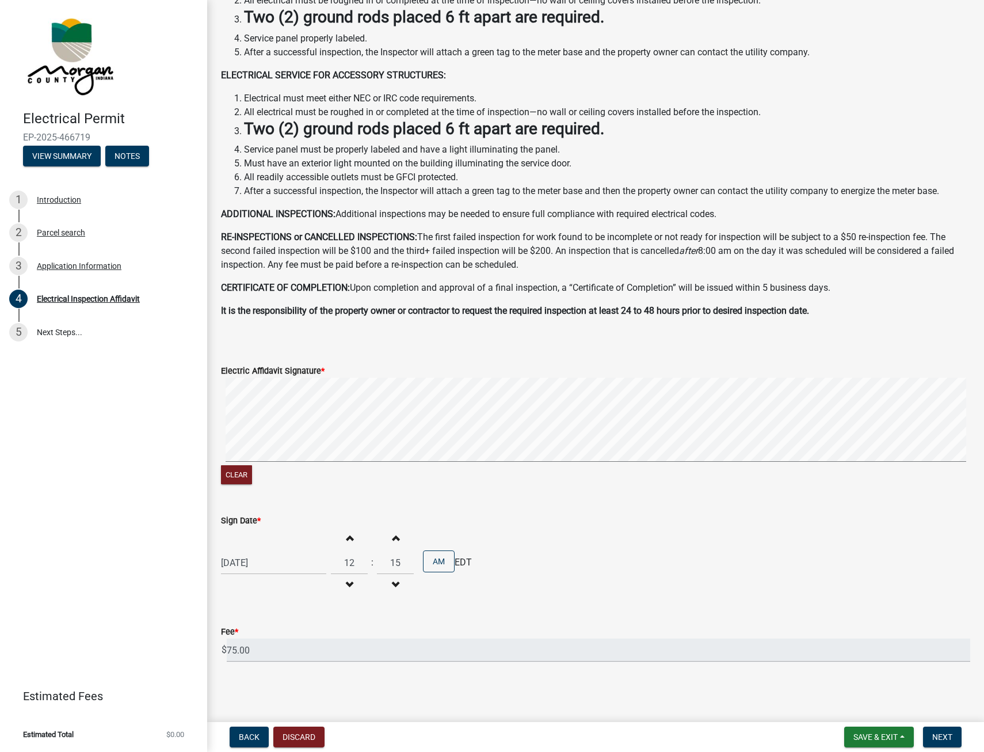
click at [396, 539] on button "Increment minutes" at bounding box center [395, 537] width 24 height 21
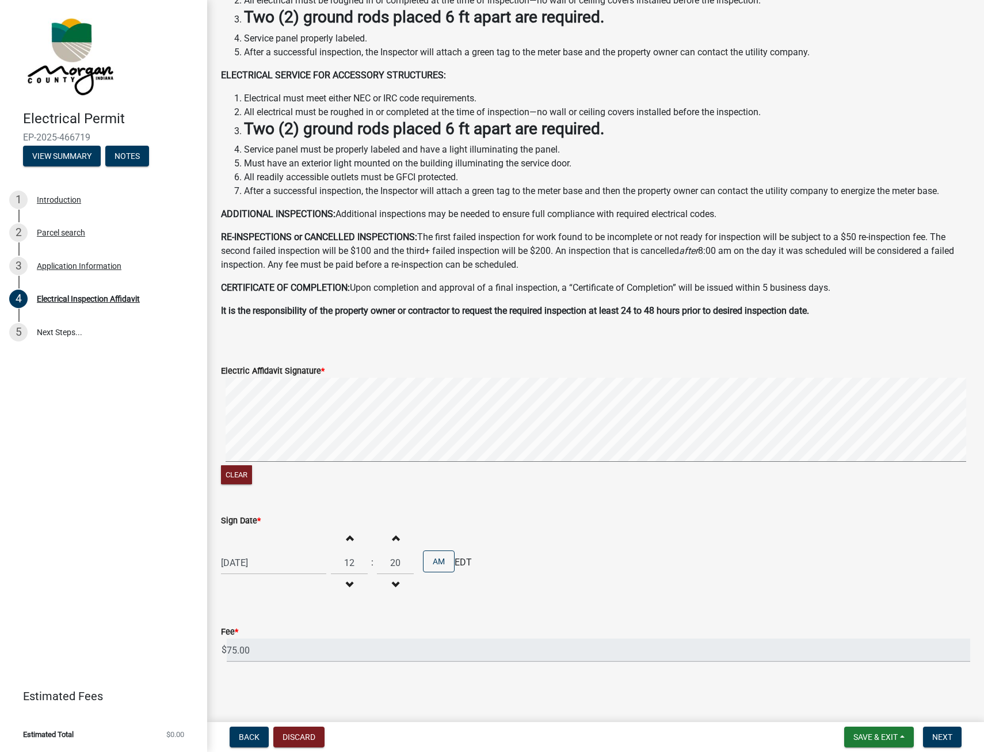
click at [396, 539] on button "Increment minutes" at bounding box center [395, 537] width 24 height 21
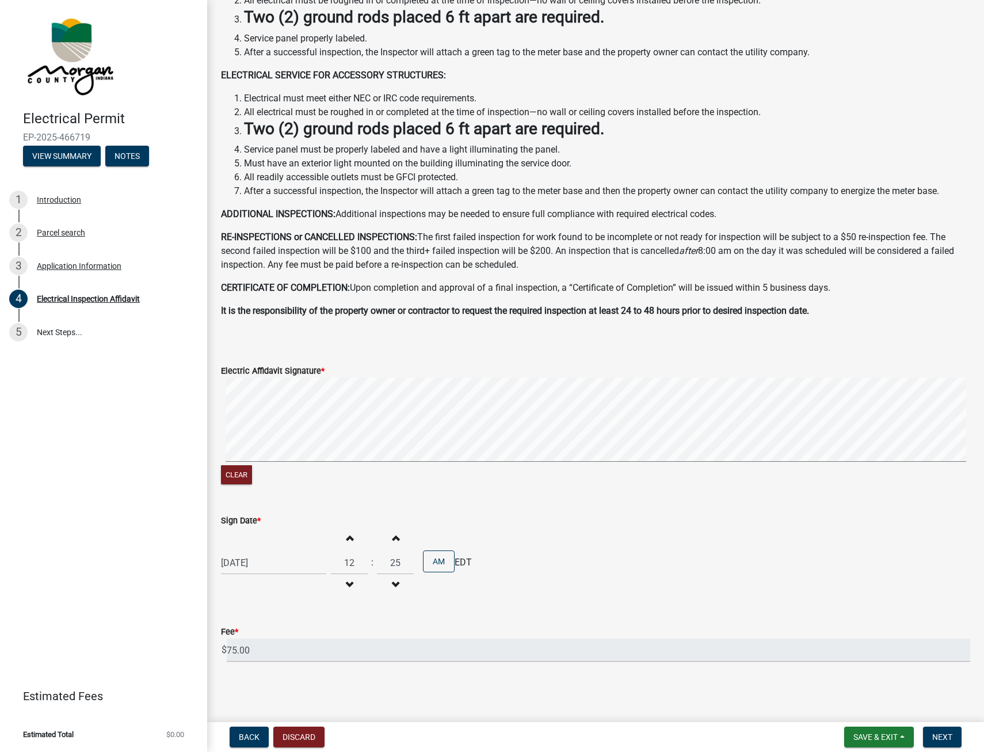
click at [396, 538] on button "Increment minutes" at bounding box center [395, 537] width 24 height 21
click at [398, 537] on button "Increment minutes" at bounding box center [395, 537] width 24 height 21
click at [395, 538] on button "Increment minutes" at bounding box center [395, 537] width 24 height 21
click at [397, 539] on button "Increment minutes" at bounding box center [395, 537] width 24 height 21
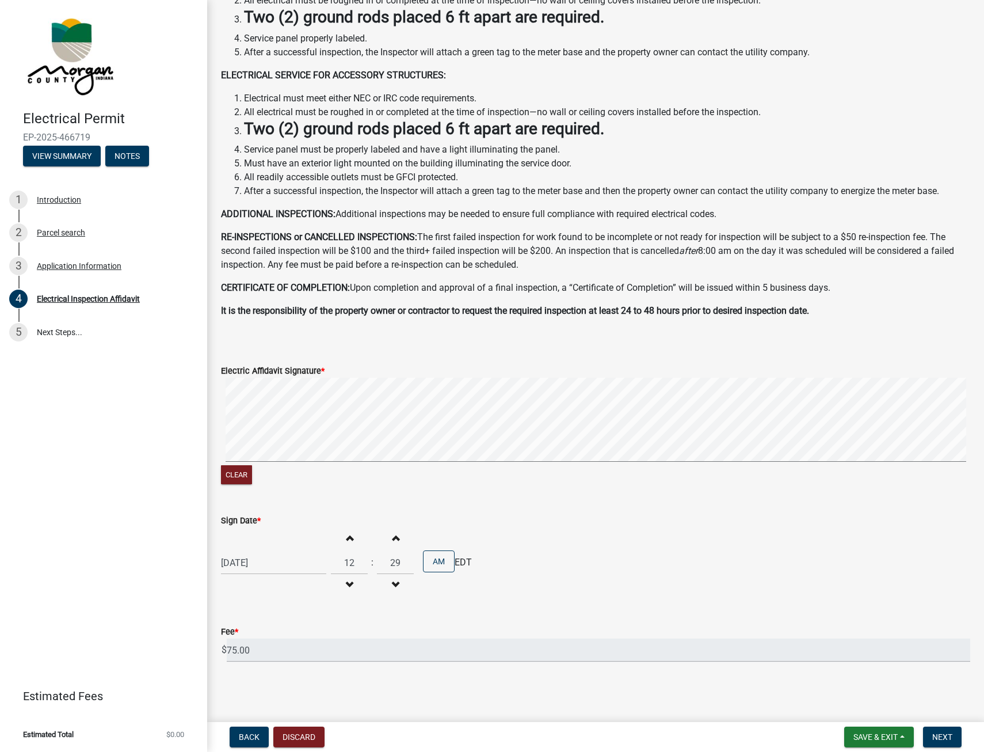
type input "30"
click at [444, 561] on button "AM" at bounding box center [439, 561] width 32 height 22
drag, startPoint x: 627, startPoint y: 535, endPoint x: 834, endPoint y: 624, distance: 225.4
click at [627, 535] on div "[DATE] Increment hours 12 Decrement hours : Increment minutes 30 Decrement minu…" at bounding box center [595, 562] width 749 height 71
click at [944, 740] on span "Next" at bounding box center [942, 736] width 20 height 9
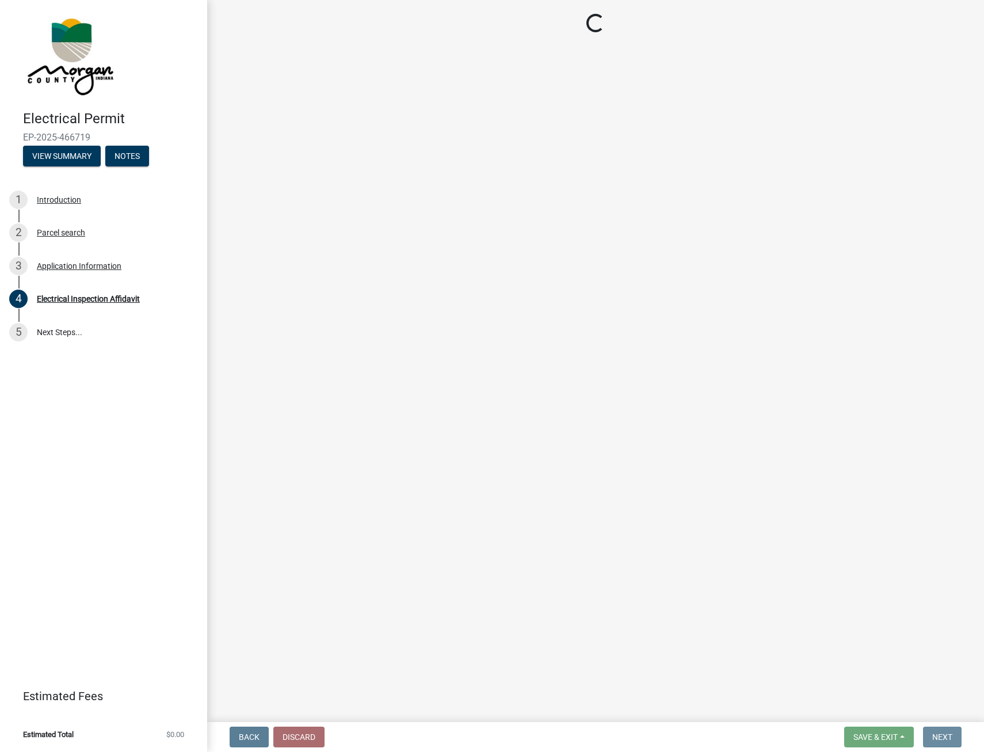
scroll to position [0, 0]
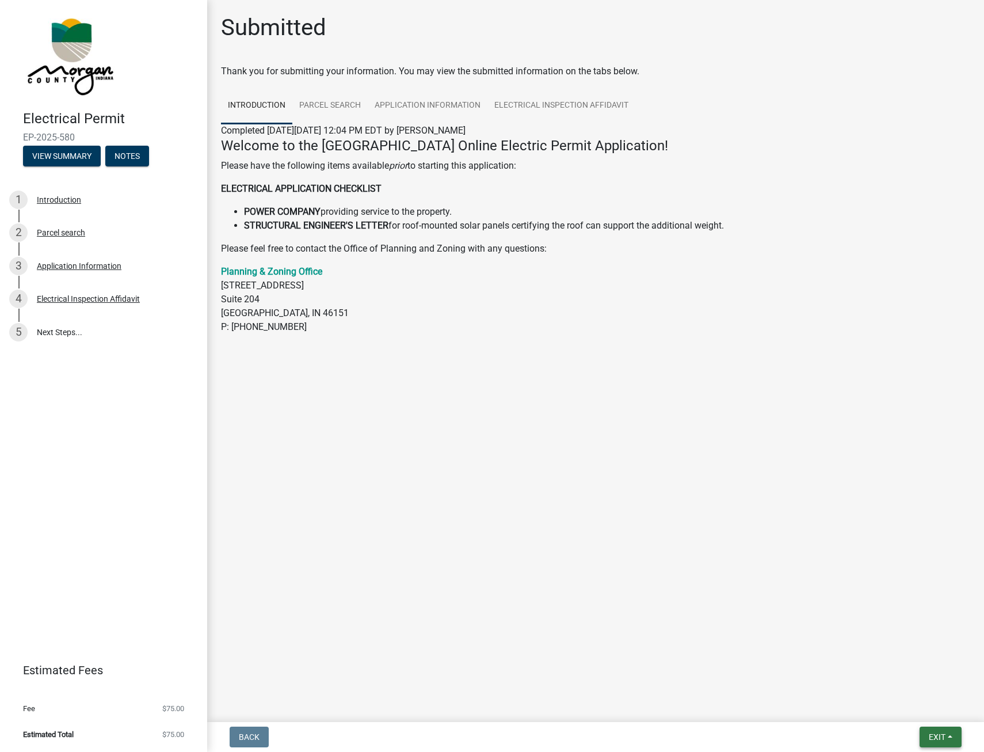
click at [939, 737] on span "Exit" at bounding box center [937, 736] width 17 height 9
click at [650, 642] on main "Submitted Thank you for submitting your information. You may view the submitted…" at bounding box center [595, 358] width 777 height 717
click at [945, 745] on button "Exit" at bounding box center [941, 736] width 42 height 21
click at [915, 704] on button "Save & Exit" at bounding box center [916, 707] width 92 height 28
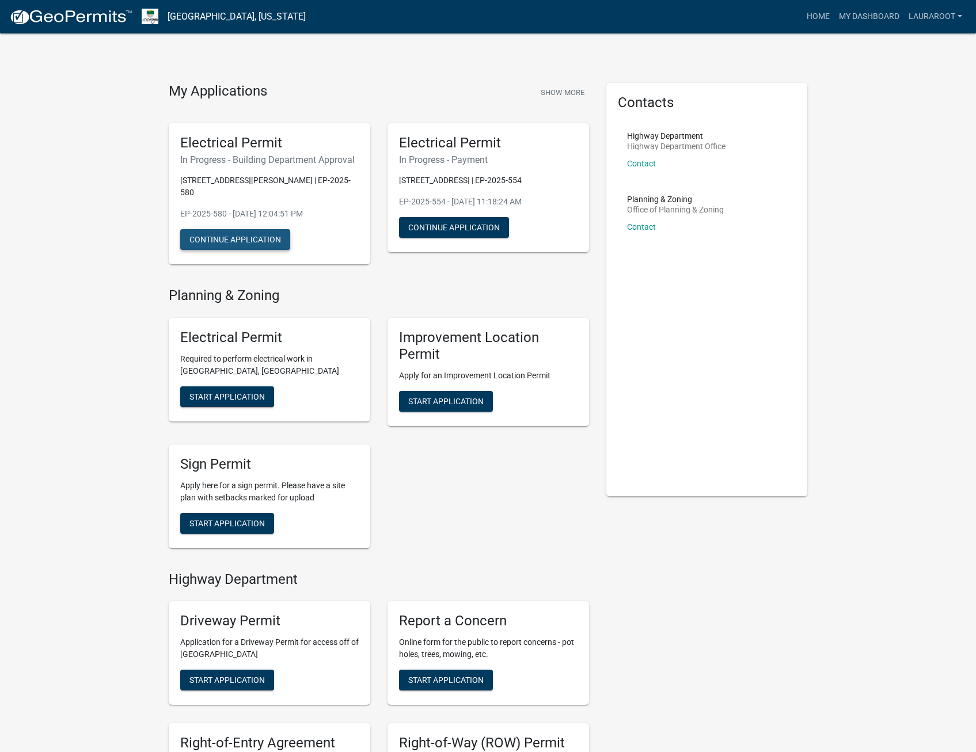
click at [256, 229] on button "Continue Application" at bounding box center [235, 239] width 110 height 21
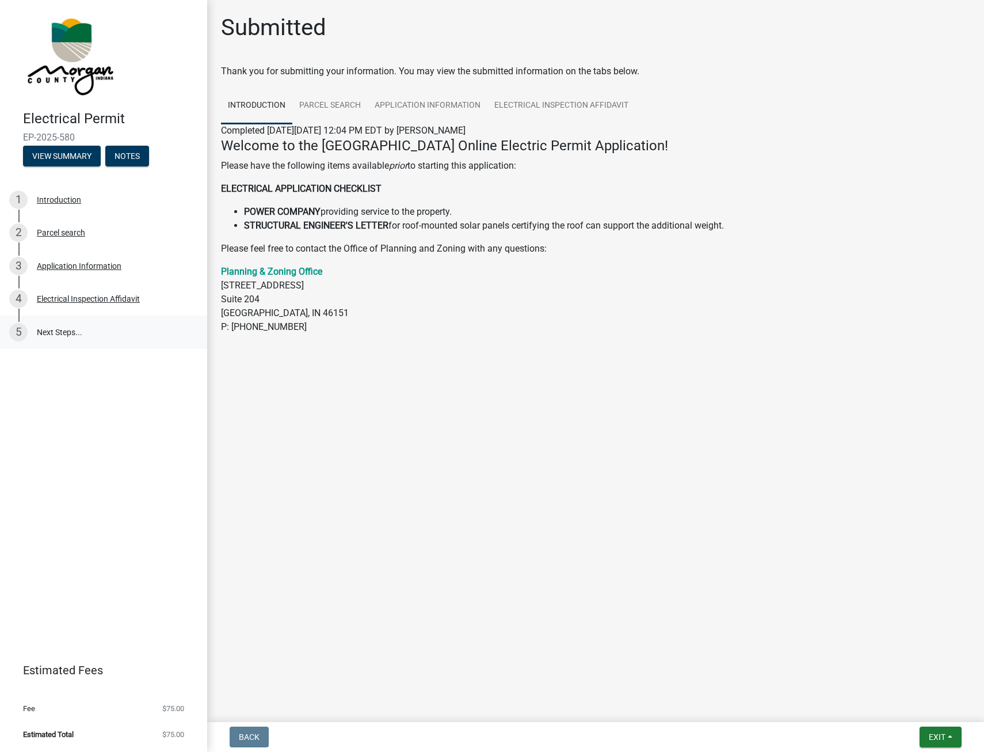
click at [59, 332] on link "5 Next Steps..." at bounding box center [103, 331] width 207 height 33
click at [58, 302] on div "Electrical Inspection Affidavit" at bounding box center [88, 299] width 103 height 8
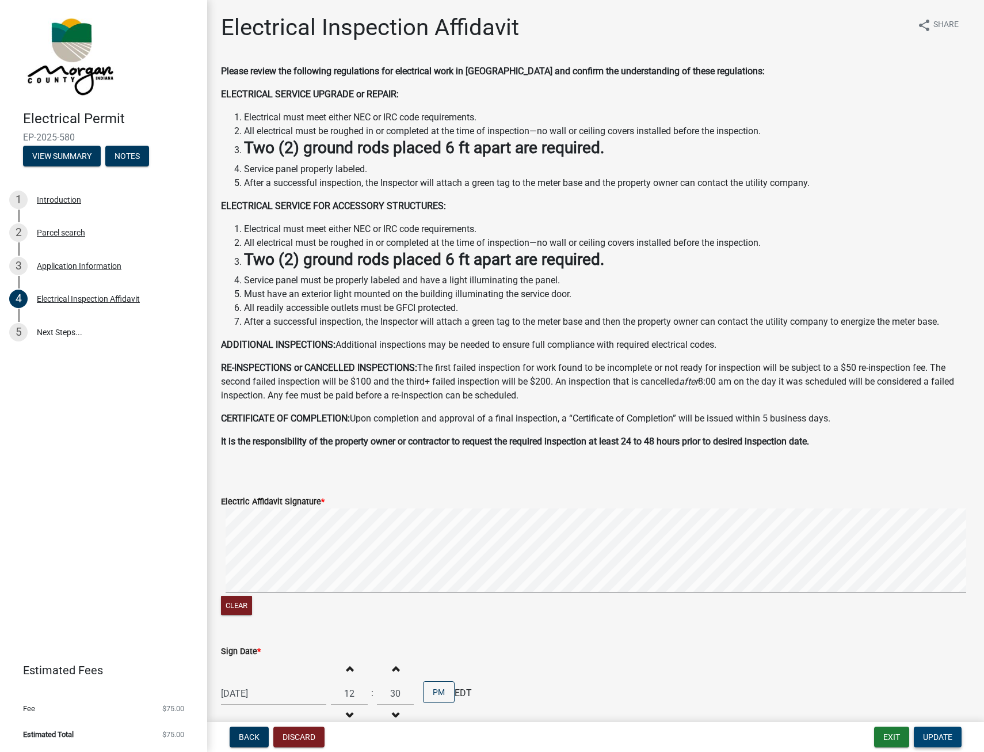
click at [938, 739] on span "Update" at bounding box center [937, 736] width 29 height 9
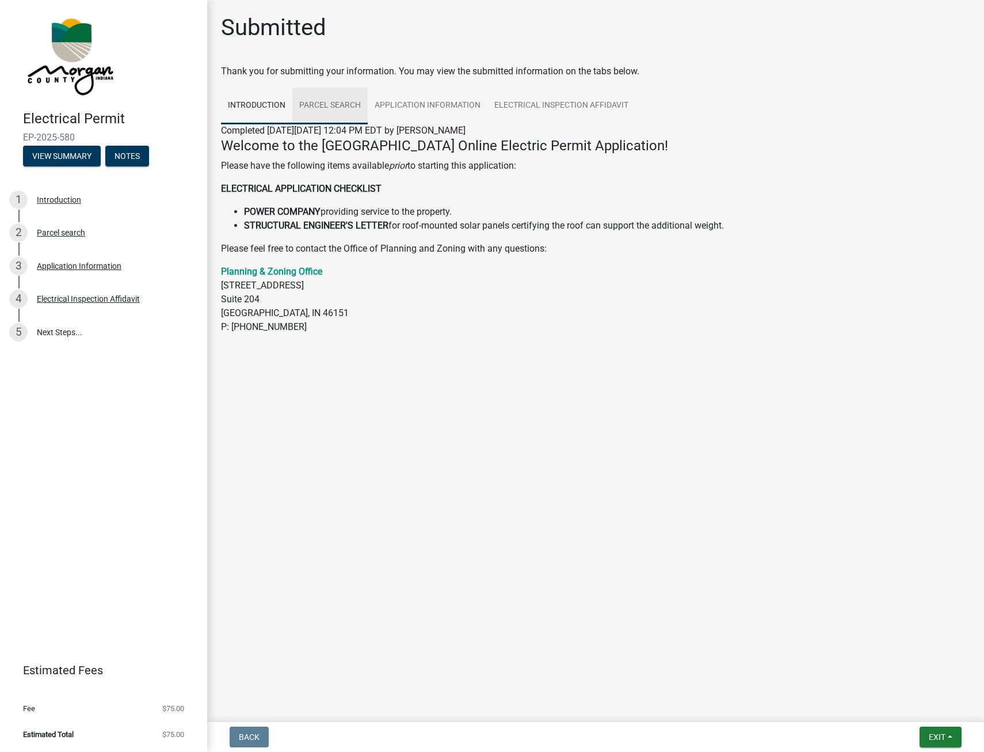
click at [354, 106] on link "Parcel search" at bounding box center [329, 105] width 75 height 37
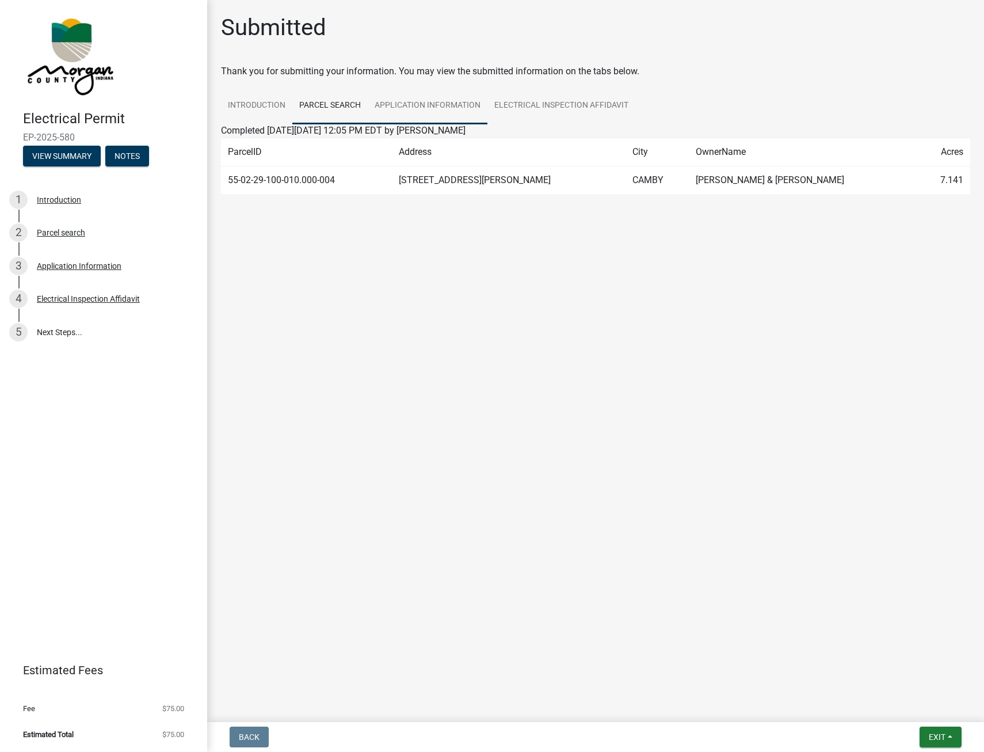
click at [390, 105] on link "Application Information" at bounding box center [428, 105] width 120 height 37
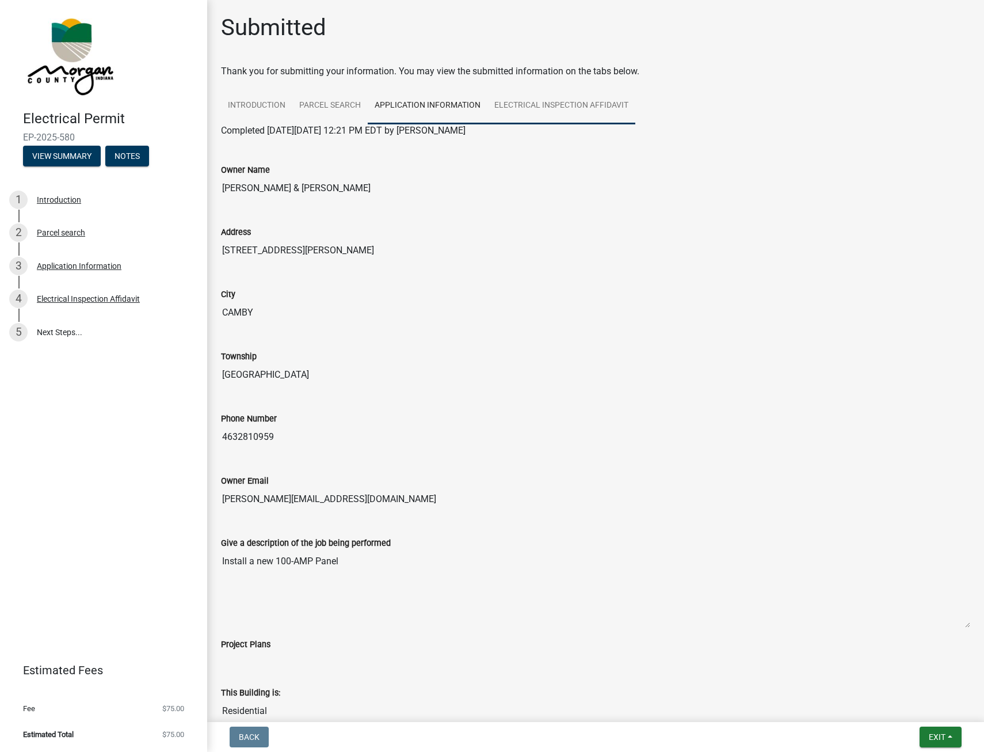
click at [522, 106] on link "Electrical Inspection Affidavit" at bounding box center [562, 105] width 148 height 37
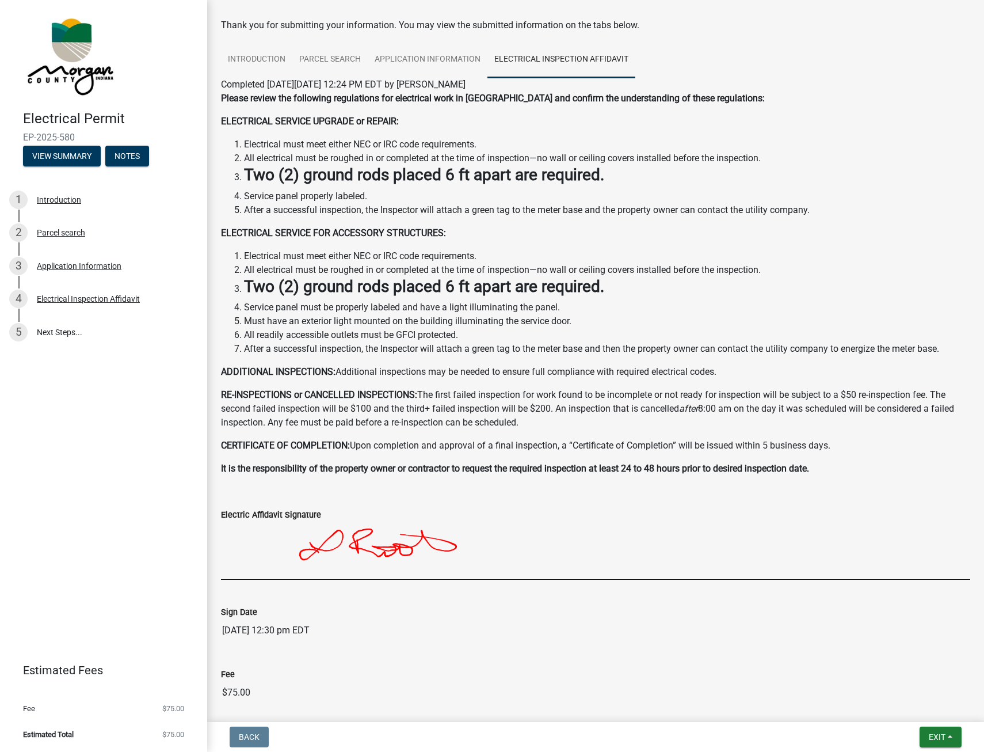
scroll to position [101, 0]
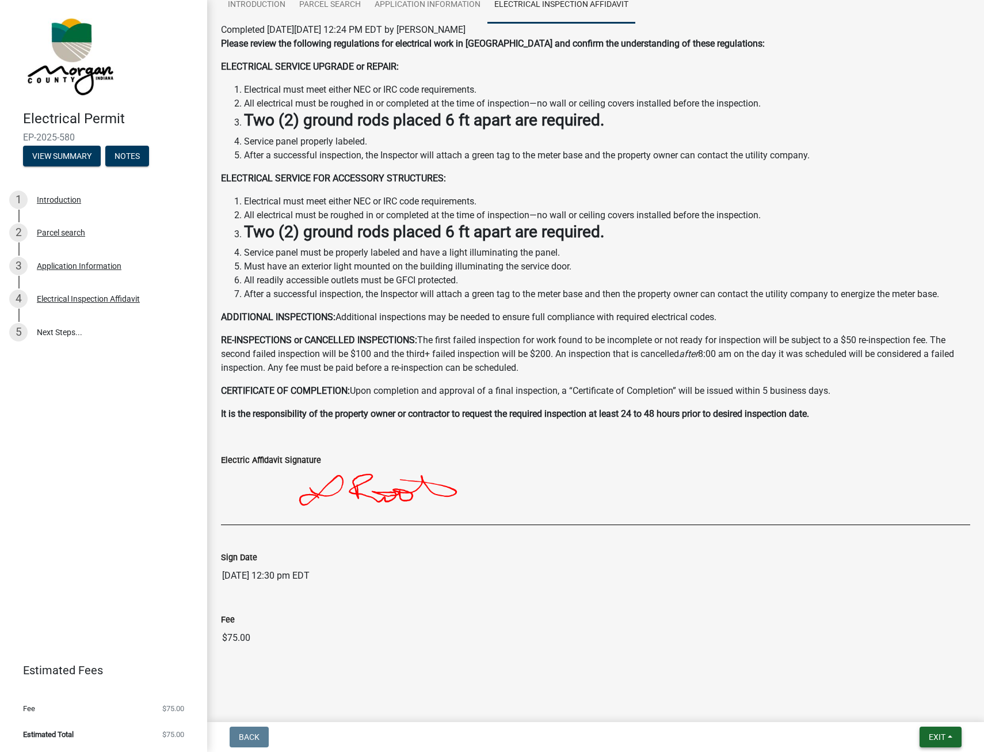
click at [944, 739] on span "Exit" at bounding box center [937, 736] width 17 height 9
click at [900, 706] on button "Save & Exit" at bounding box center [916, 707] width 92 height 28
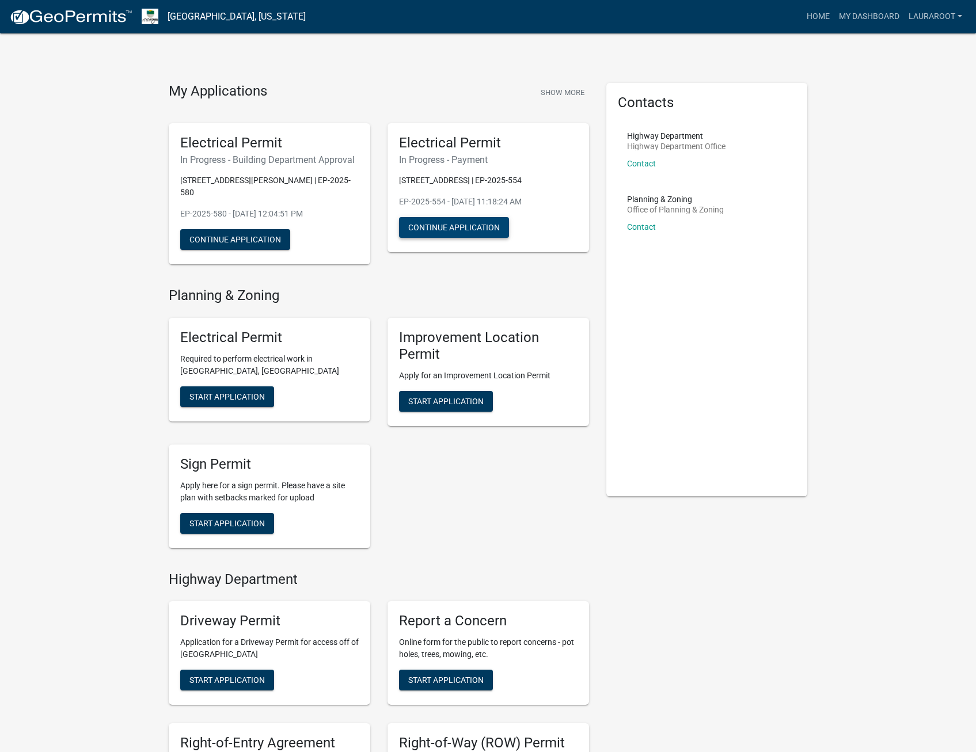
click at [463, 229] on button "Continue Application" at bounding box center [454, 227] width 110 height 21
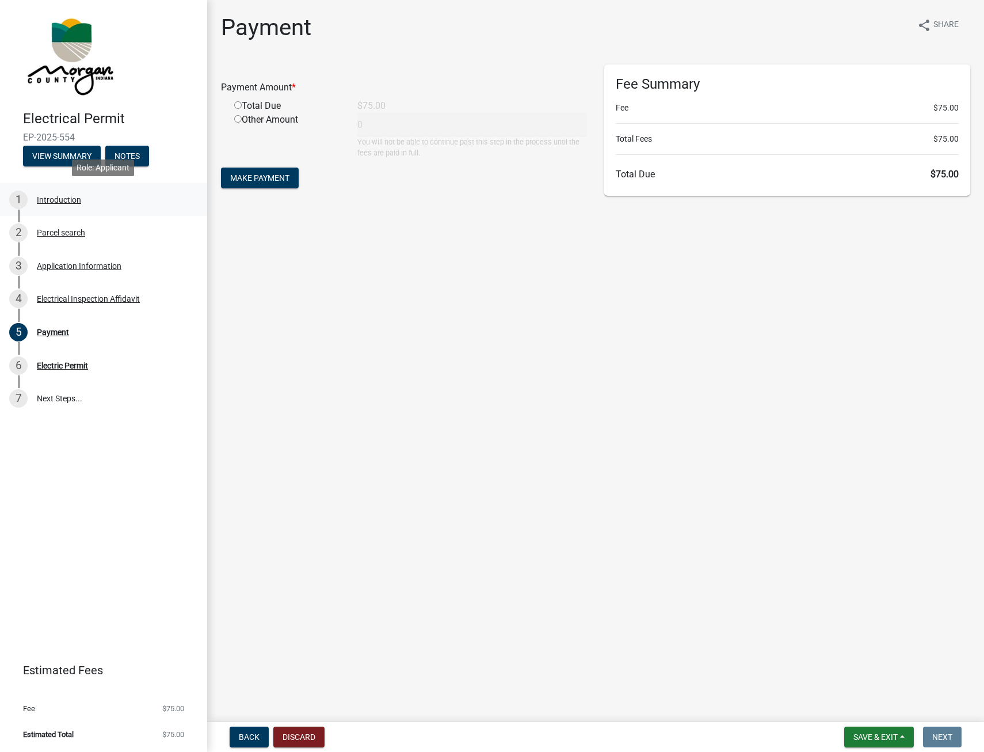
click at [49, 205] on div "1 Introduction" at bounding box center [99, 200] width 180 height 18
